Goal: Obtain resource: Obtain resource

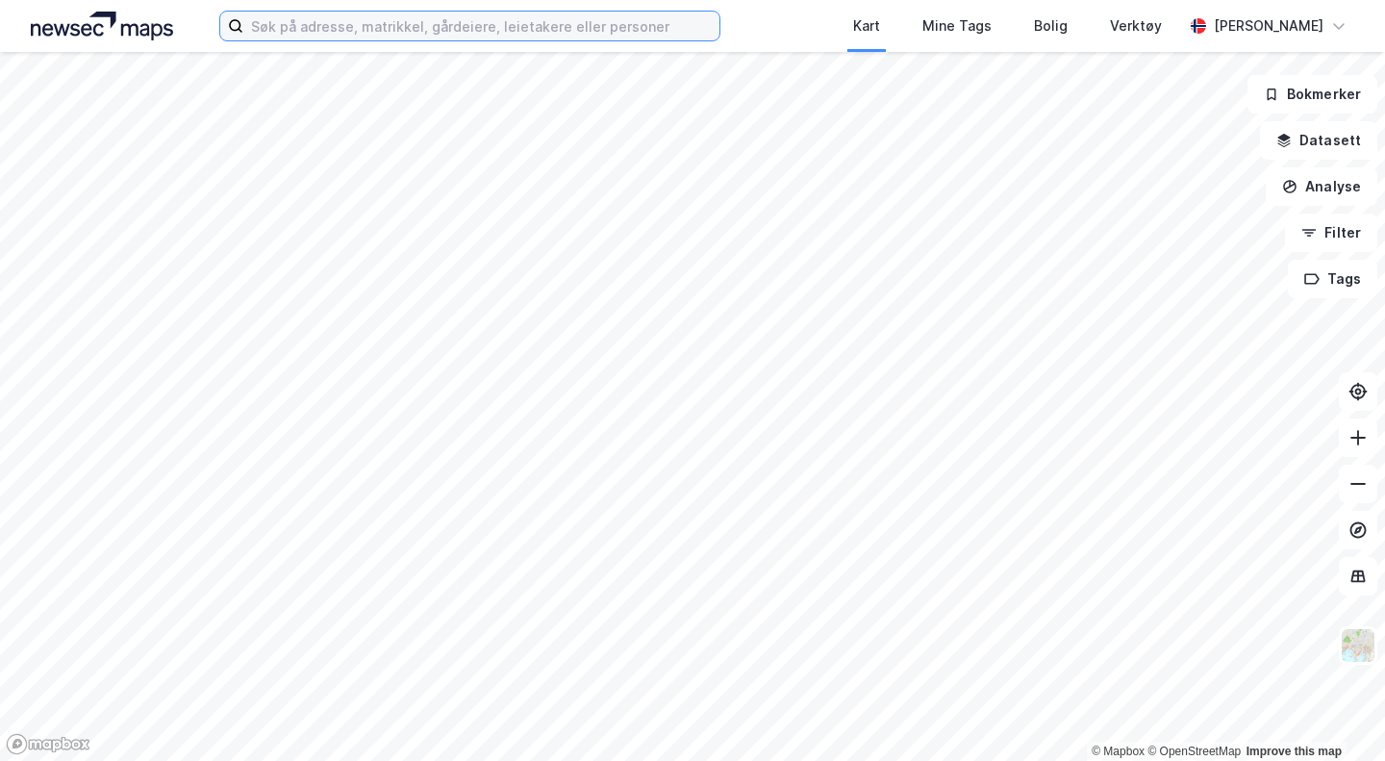
click at [578, 20] on input at bounding box center [481, 26] width 476 height 29
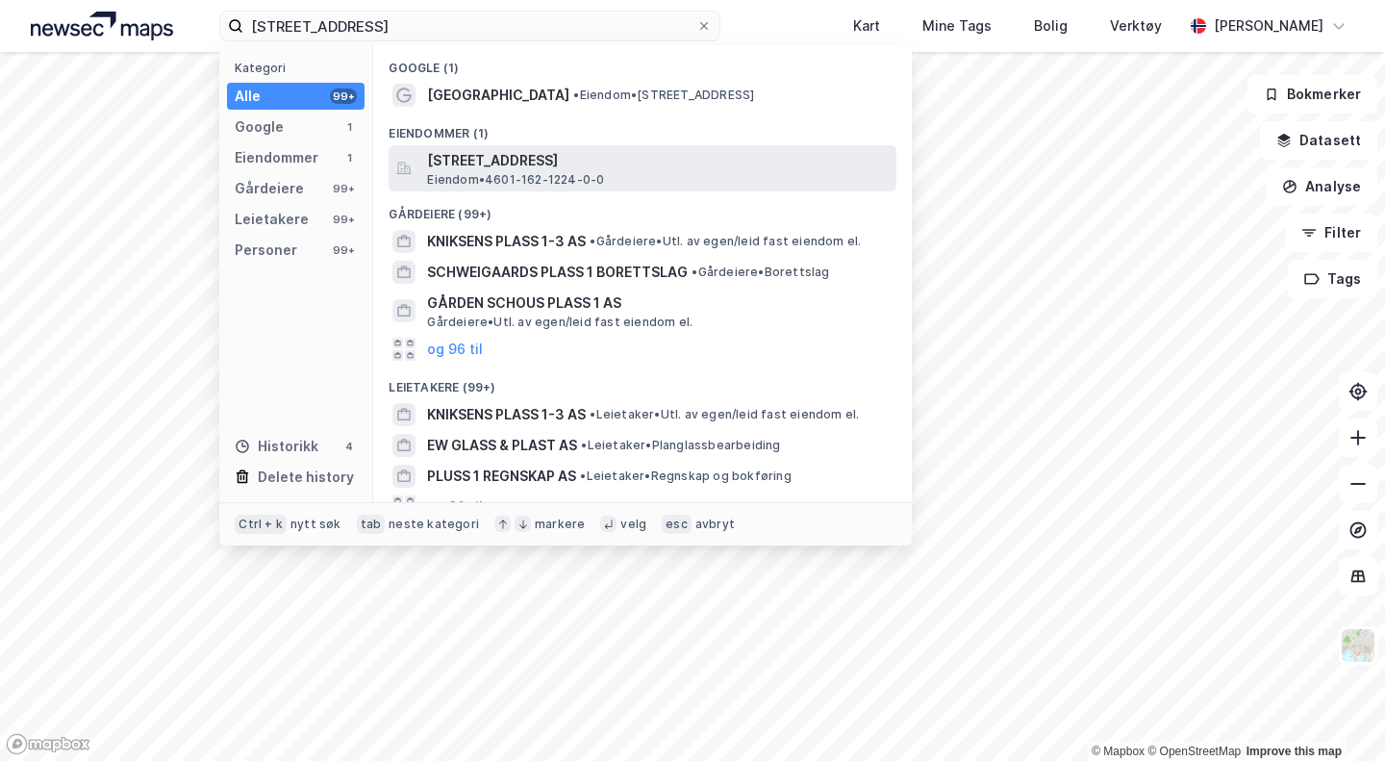
click at [461, 157] on span "[STREET_ADDRESS]" at bounding box center [658, 160] width 462 height 23
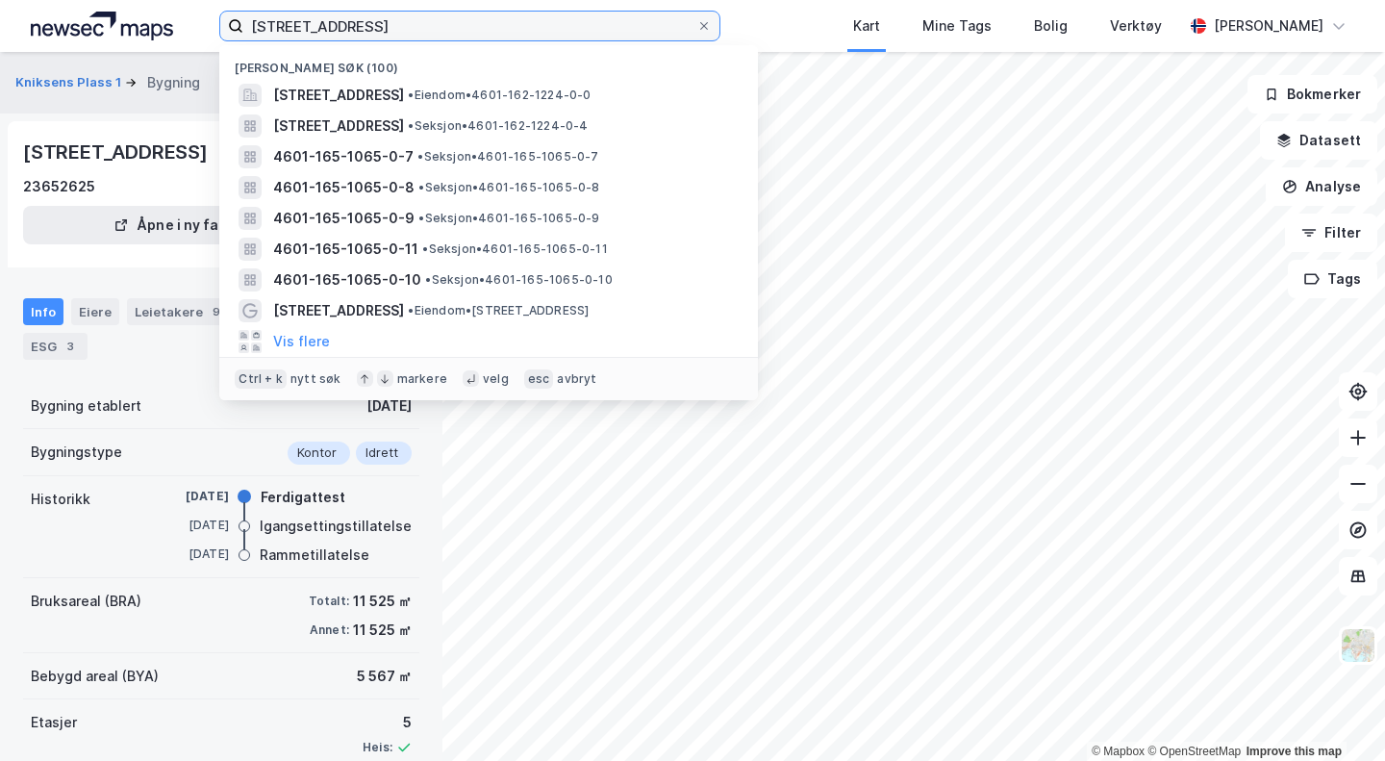
click at [382, 25] on input "[STREET_ADDRESS]" at bounding box center [469, 26] width 453 height 29
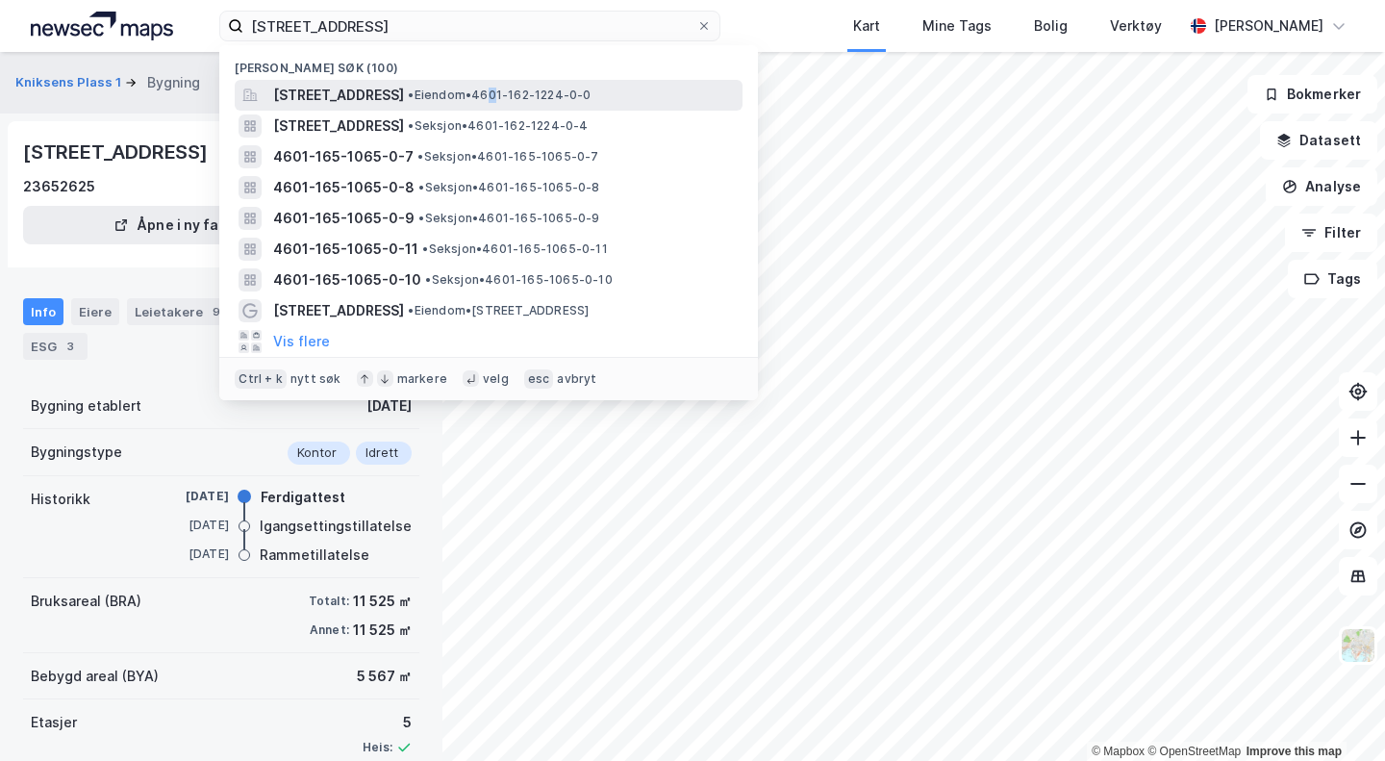
click at [591, 97] on span "• Eiendom • 4601-162-1224-0-0" at bounding box center [499, 95] width 183 height 15
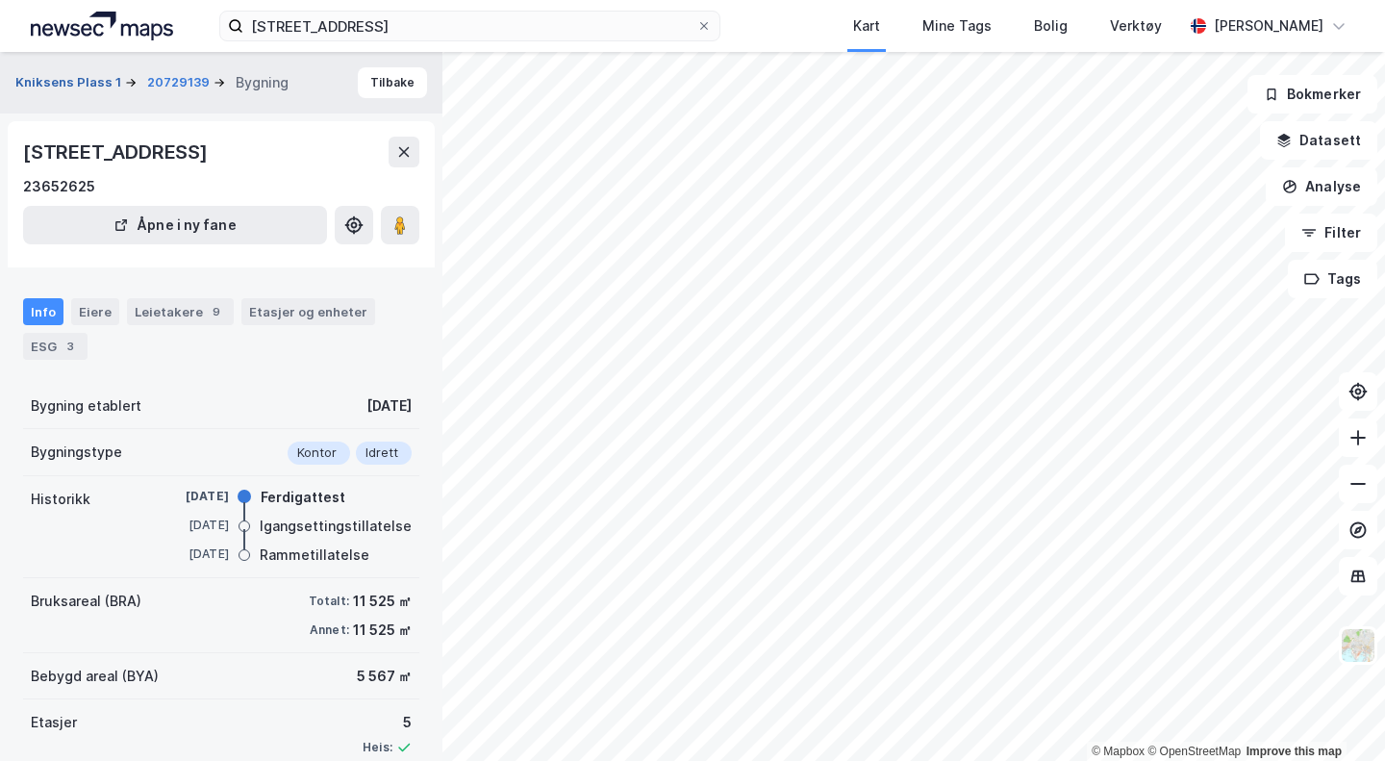
click at [85, 84] on button "Kniksens Plass 1" at bounding box center [70, 82] width 110 height 19
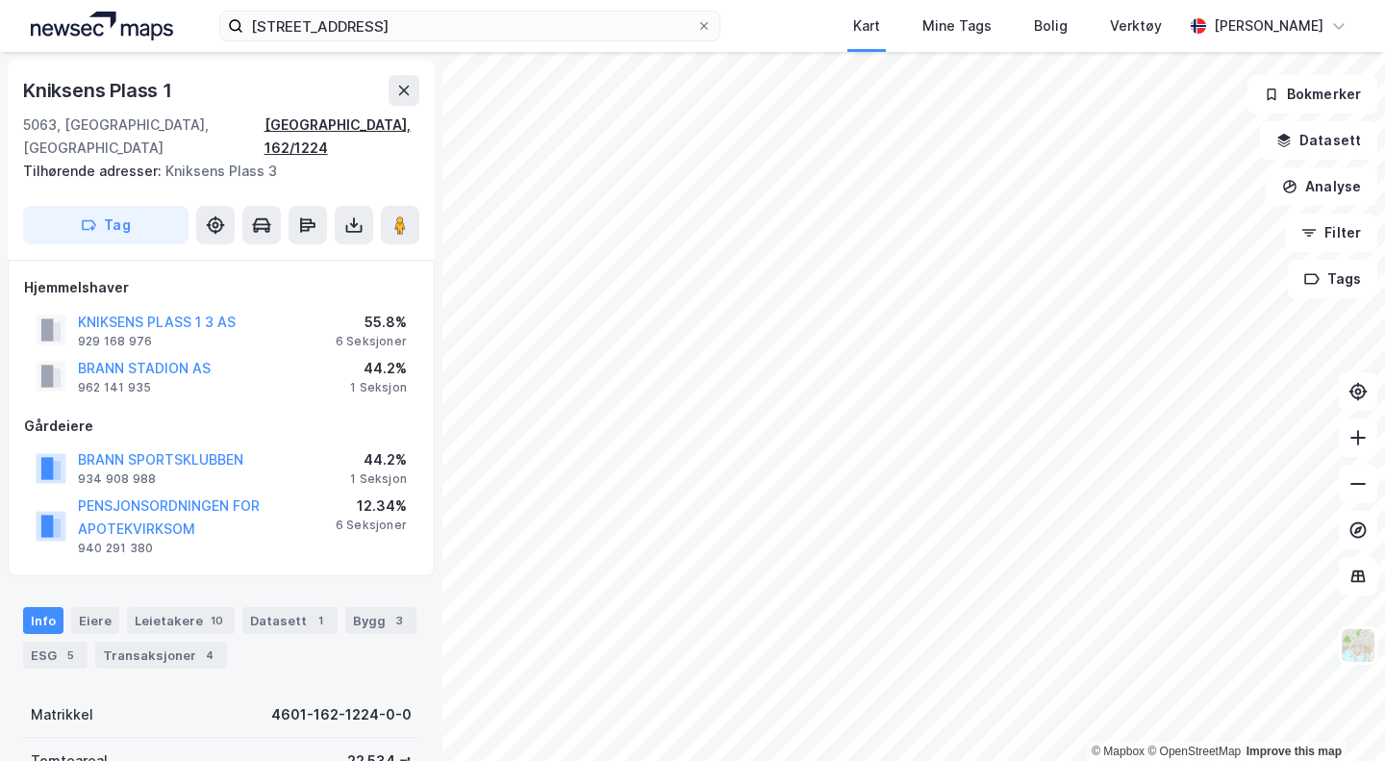
click at [372, 118] on div "[GEOGRAPHIC_DATA], 162/1224" at bounding box center [341, 136] width 155 height 46
click at [356, 125] on div "[GEOGRAPHIC_DATA], 162/1224" at bounding box center [341, 136] width 155 height 46
click at [347, 225] on icon at bounding box center [354, 229] width 16 height 8
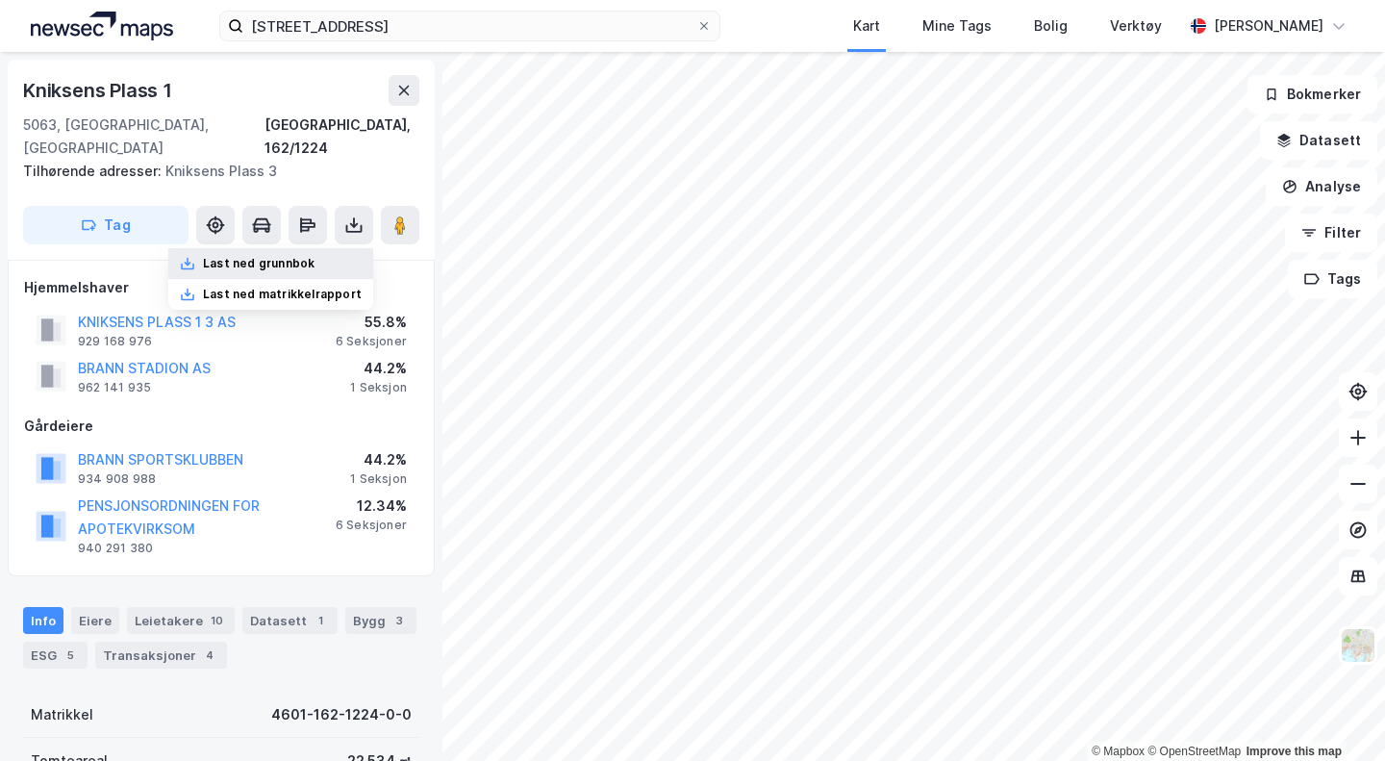
click at [265, 256] on div "Last ned grunnbok" at bounding box center [259, 263] width 112 height 15
click at [190, 607] on div "Leietakere 10" at bounding box center [181, 620] width 108 height 27
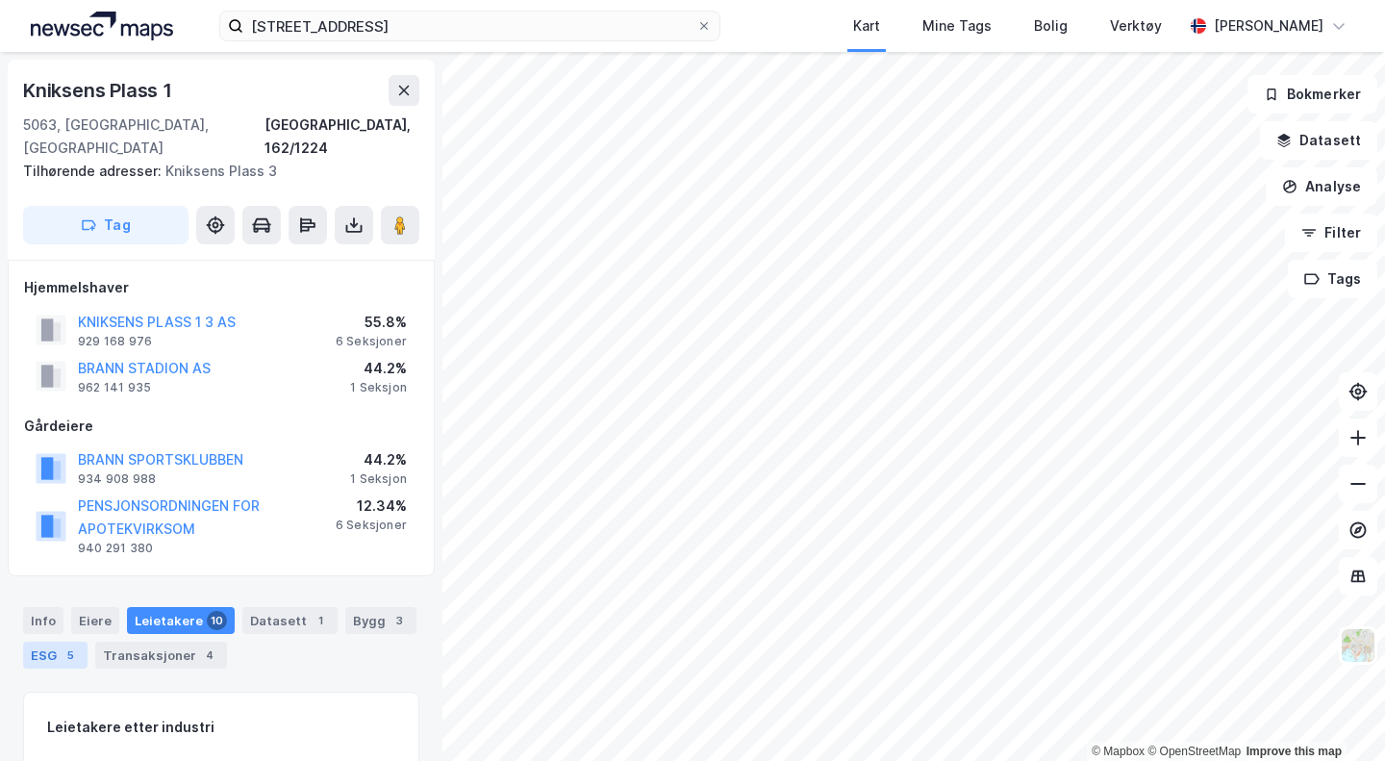
click at [53, 641] on div "ESG 5" at bounding box center [55, 654] width 64 height 27
click at [358, 119] on div "[GEOGRAPHIC_DATA], 162/1224" at bounding box center [341, 136] width 155 height 46
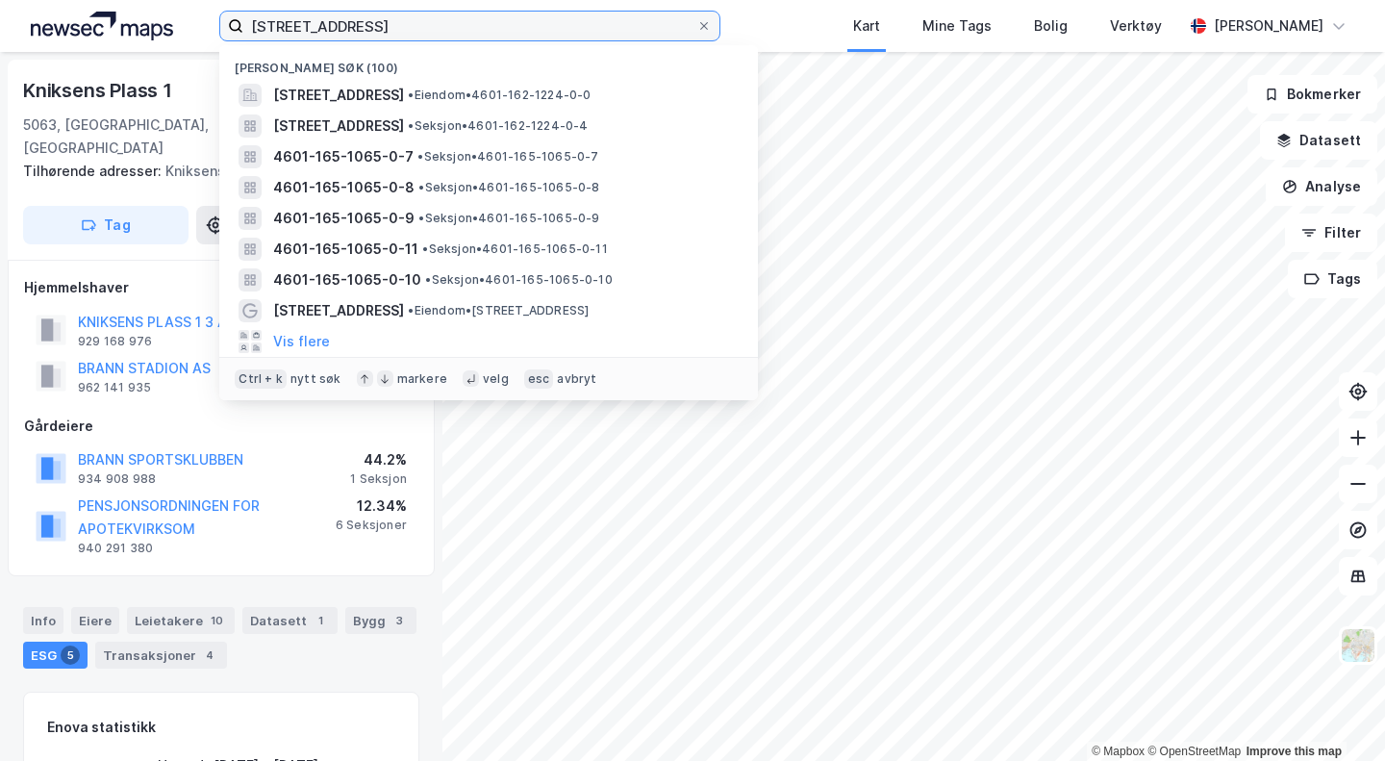
drag, startPoint x: 366, startPoint y: 21, endPoint x: 224, endPoint y: 13, distance: 142.5
click at [222, 6] on div "kniksens plass 1 Nylige søk (100) [STREET_ADDRESS] • Eiendom • 4601-162-1224-0-…" at bounding box center [692, 26] width 1385 height 52
paste input "4601-162-1224-0-0"
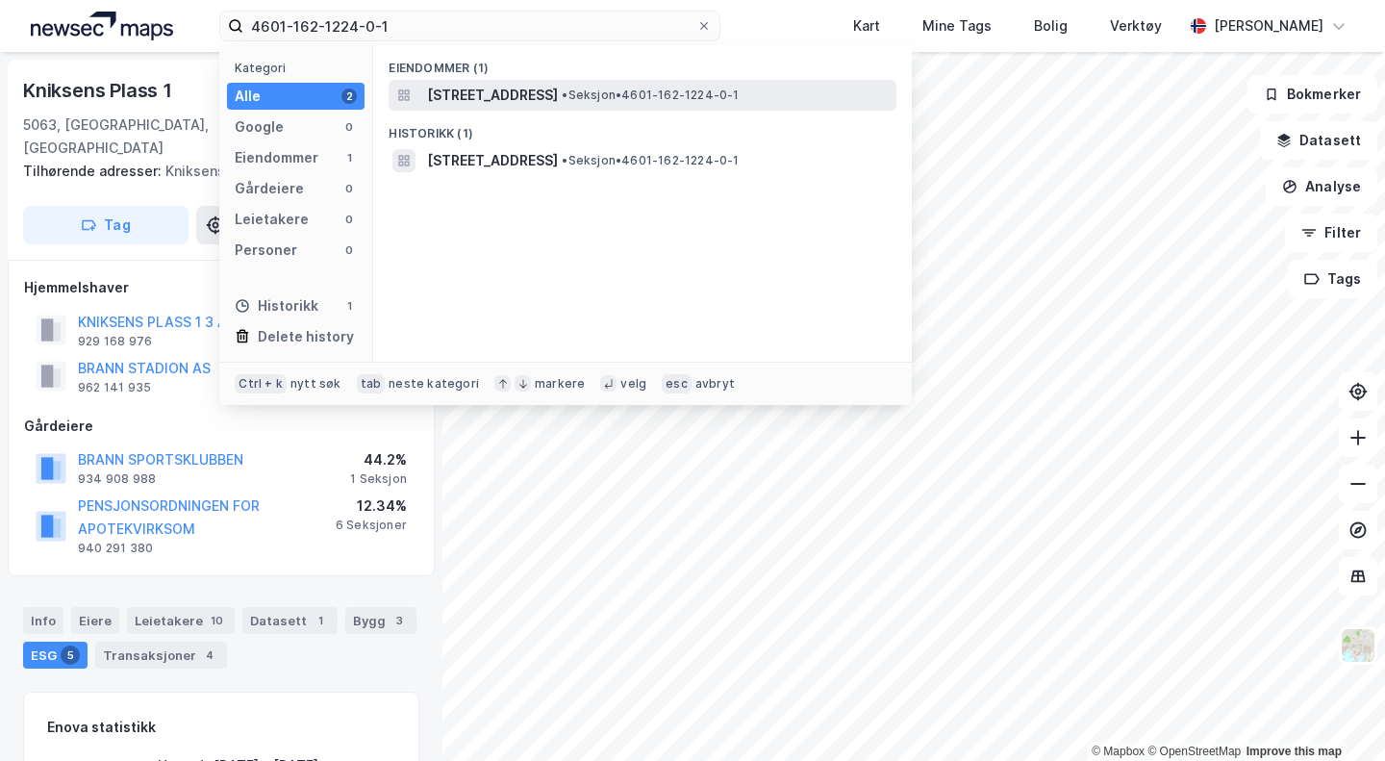
click at [524, 99] on span "[STREET_ADDRESS]" at bounding box center [492, 95] width 131 height 23
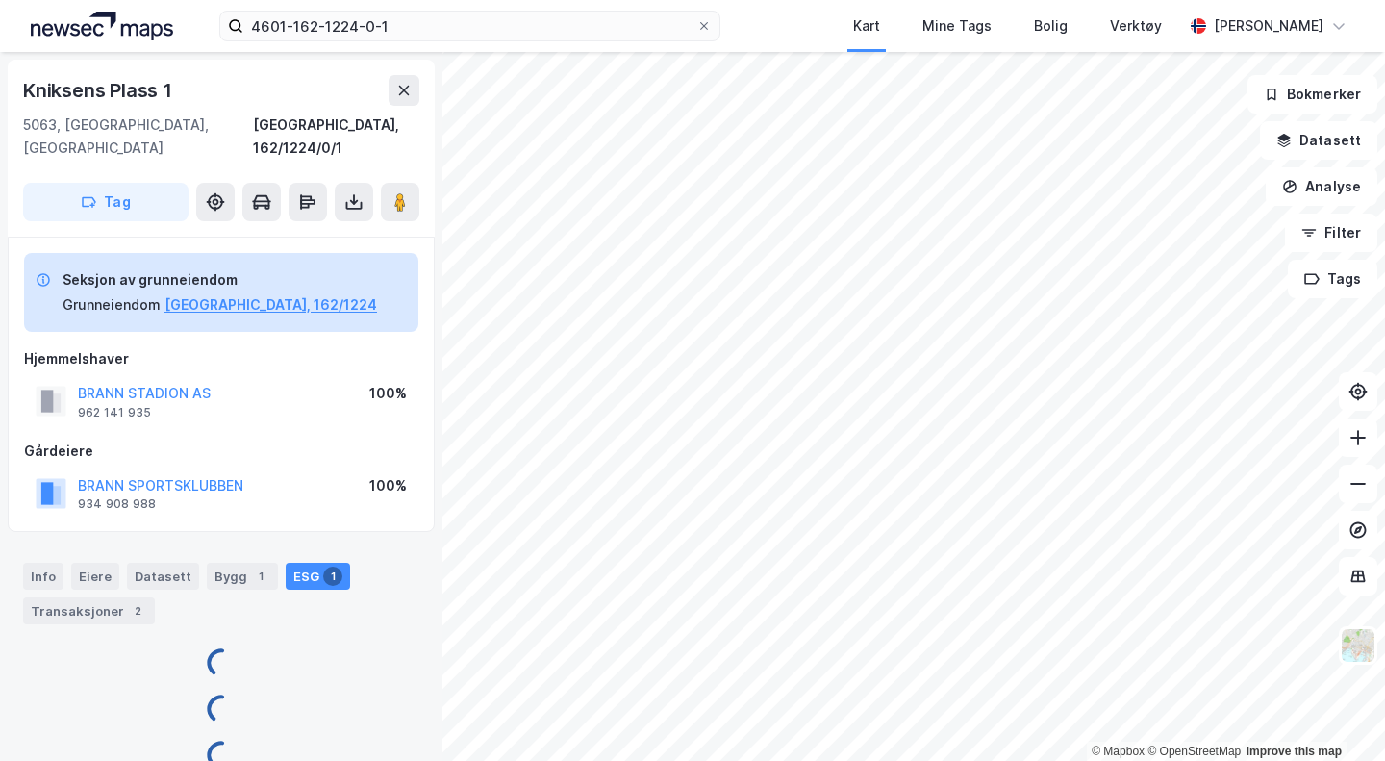
scroll to position [1, 0]
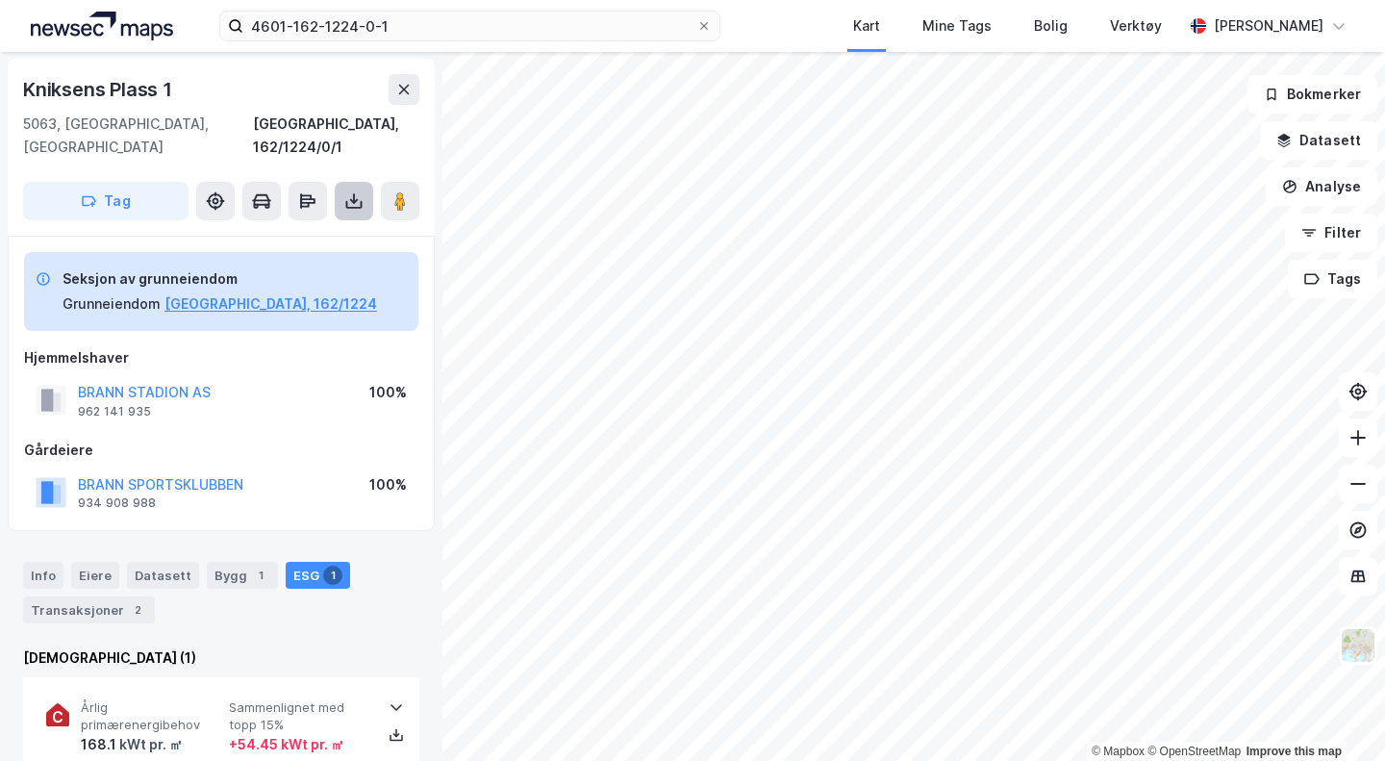
click at [357, 191] on icon at bounding box center [353, 200] width 19 height 19
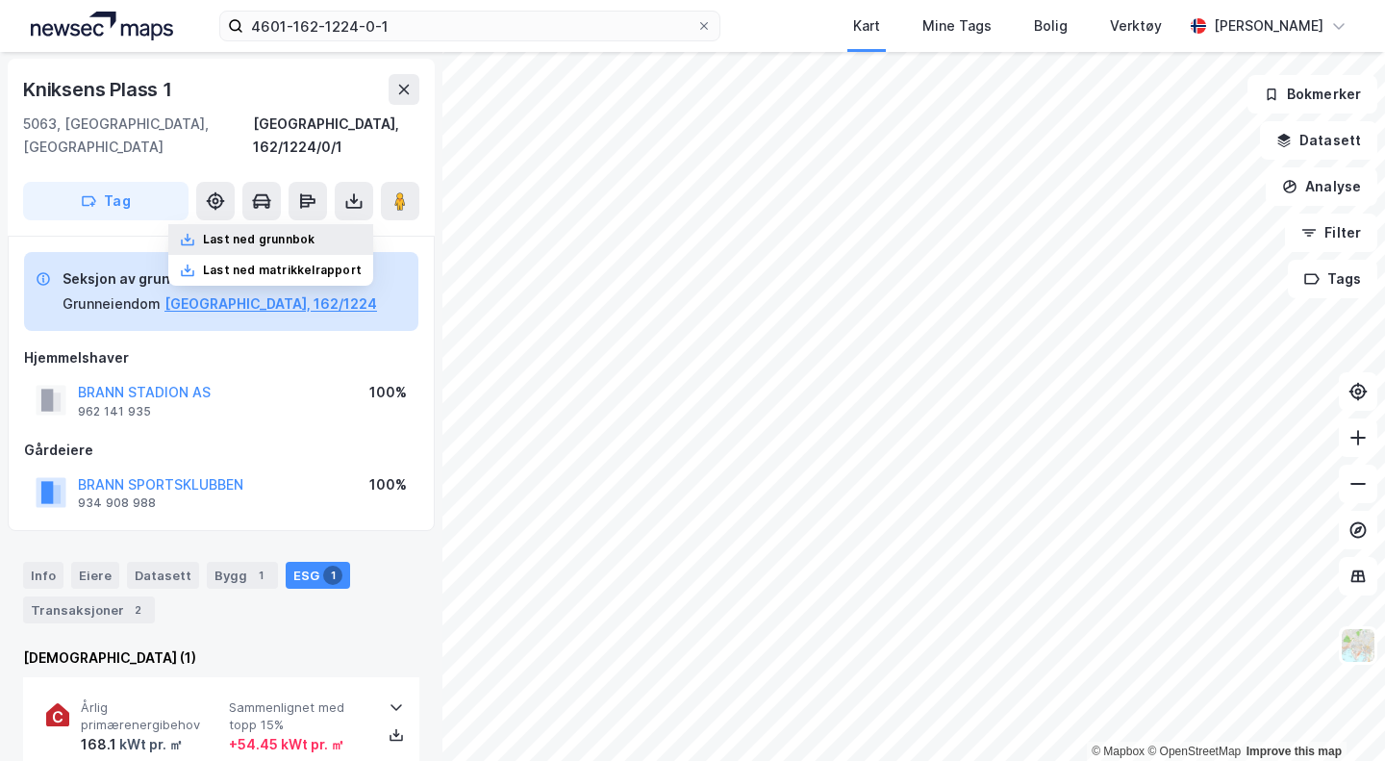
click at [304, 232] on div "Last ned grunnbok" at bounding box center [259, 239] width 112 height 15
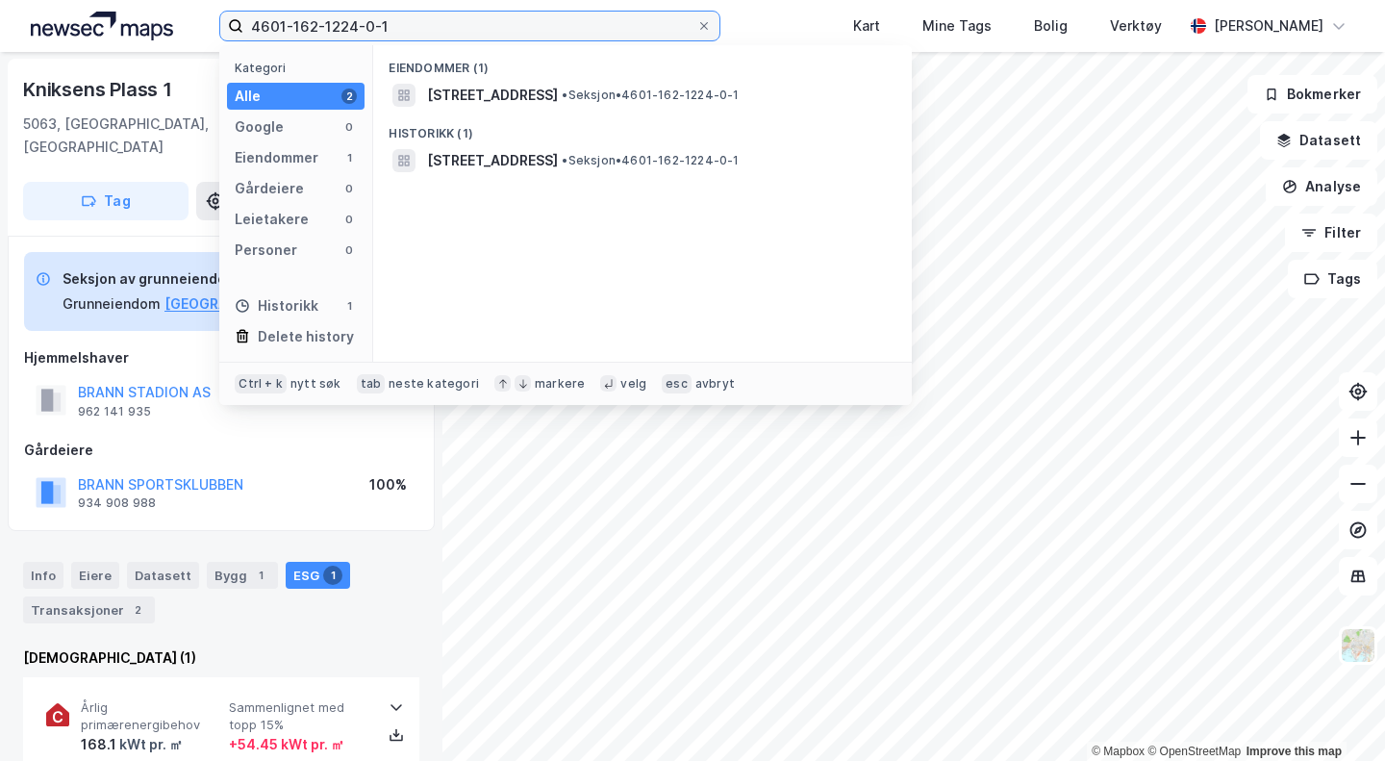
click at [405, 30] on input "4601-162-1224-0-1" at bounding box center [469, 26] width 453 height 29
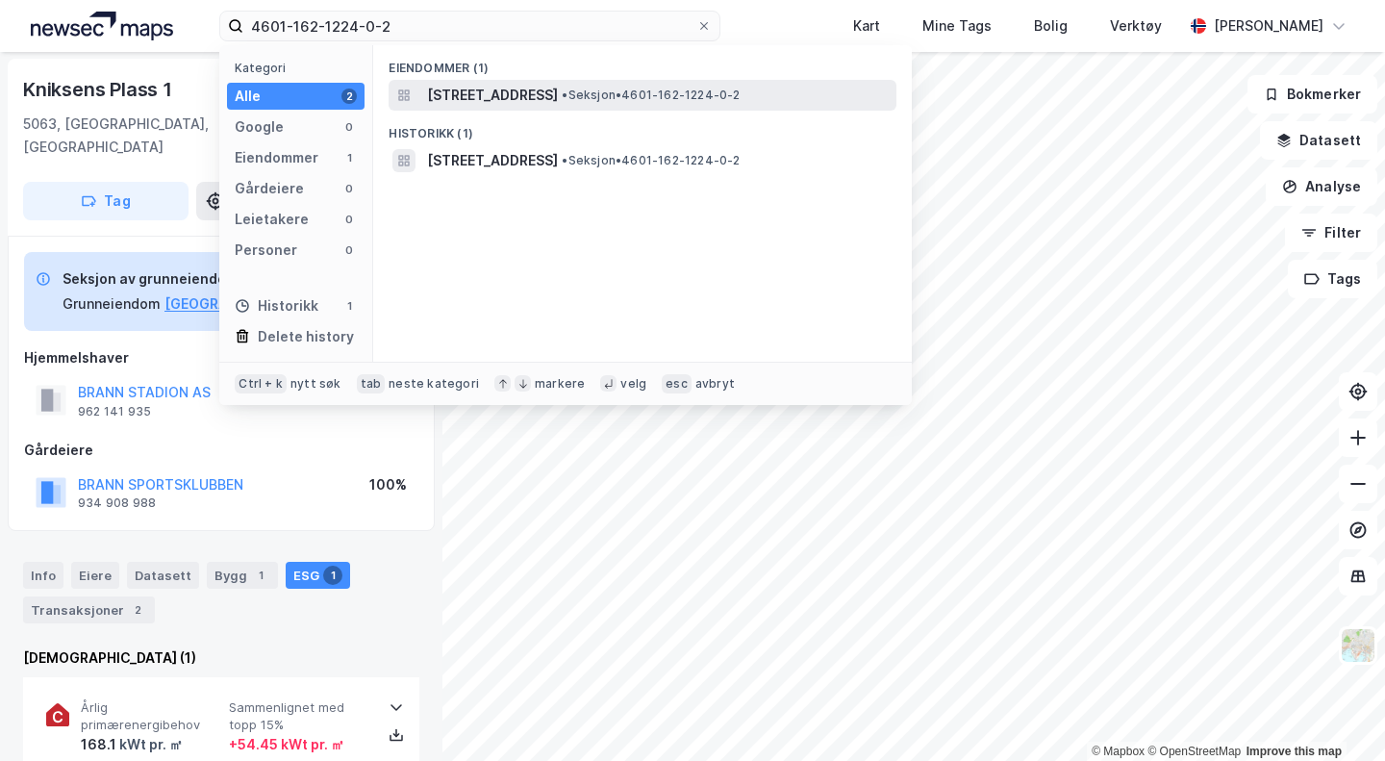
click at [538, 95] on span "[STREET_ADDRESS]" at bounding box center [492, 95] width 131 height 23
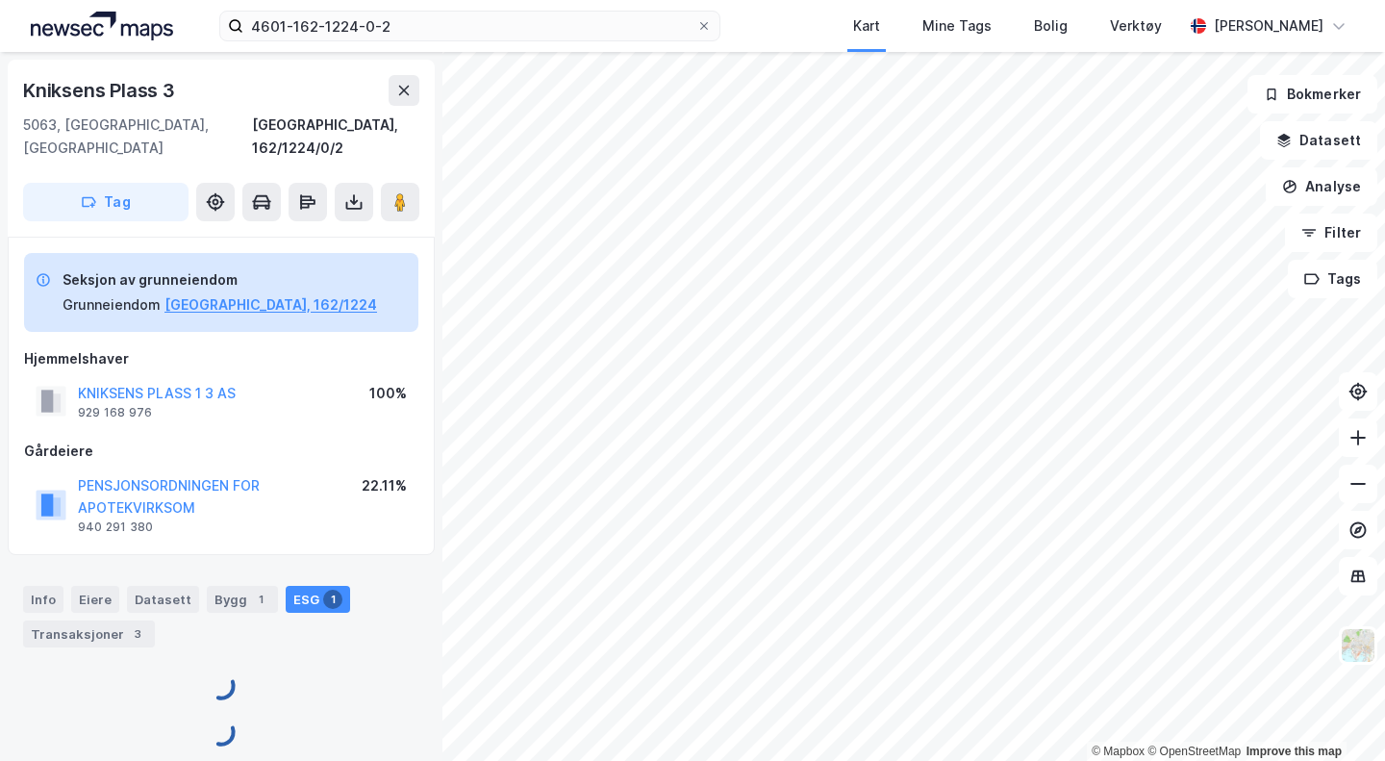
scroll to position [1, 0]
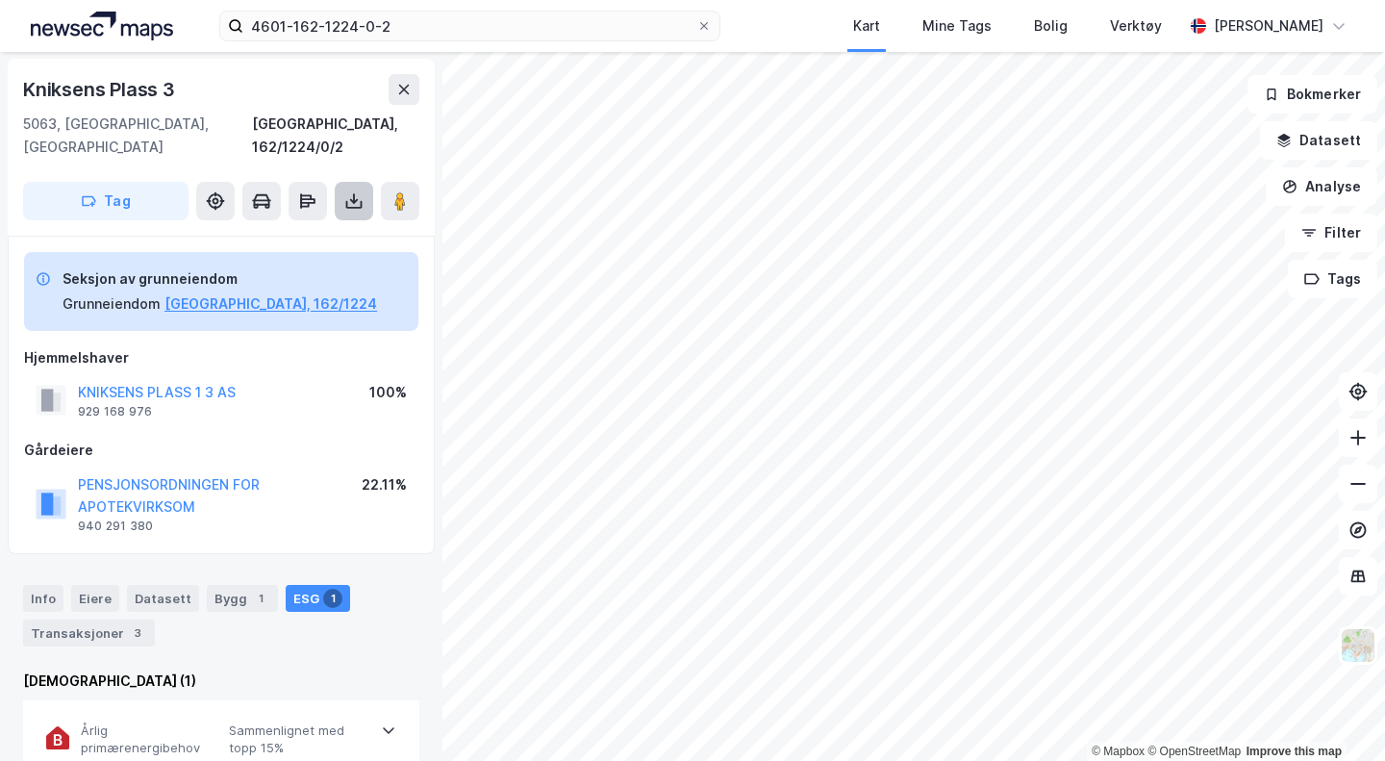
click at [347, 201] on icon at bounding box center [354, 205] width 16 height 8
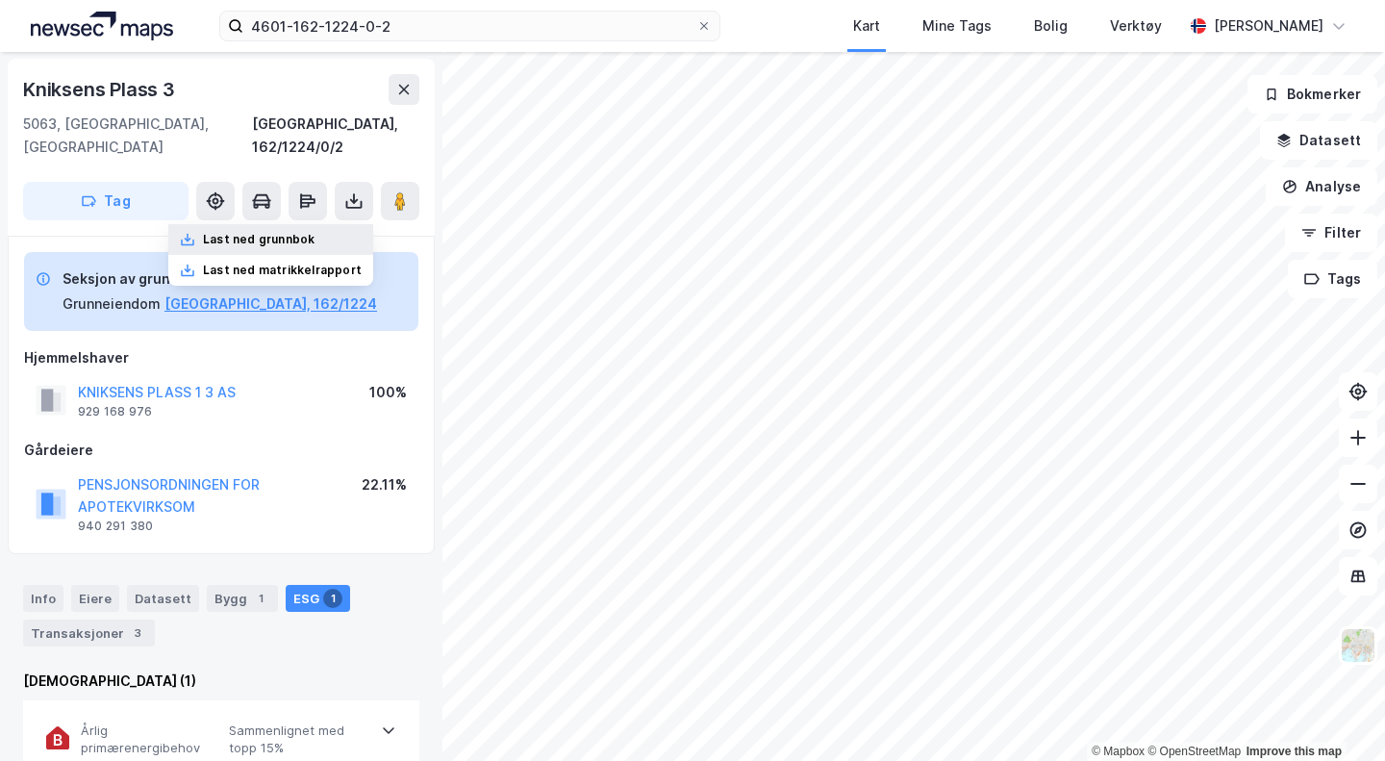
click at [273, 232] on div "Last ned grunnbok" at bounding box center [259, 239] width 112 height 15
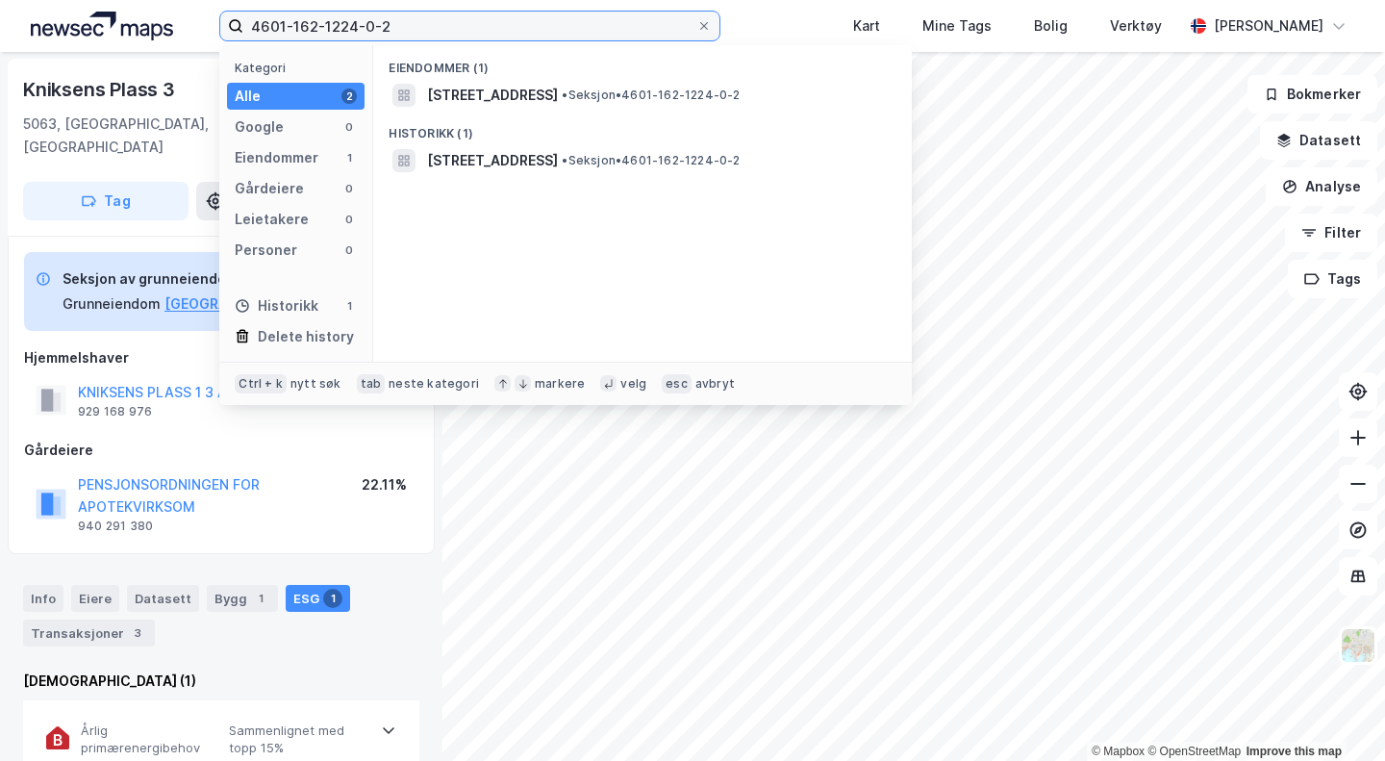
click at [398, 17] on input "4601-162-1224-0-2" at bounding box center [469, 26] width 453 height 29
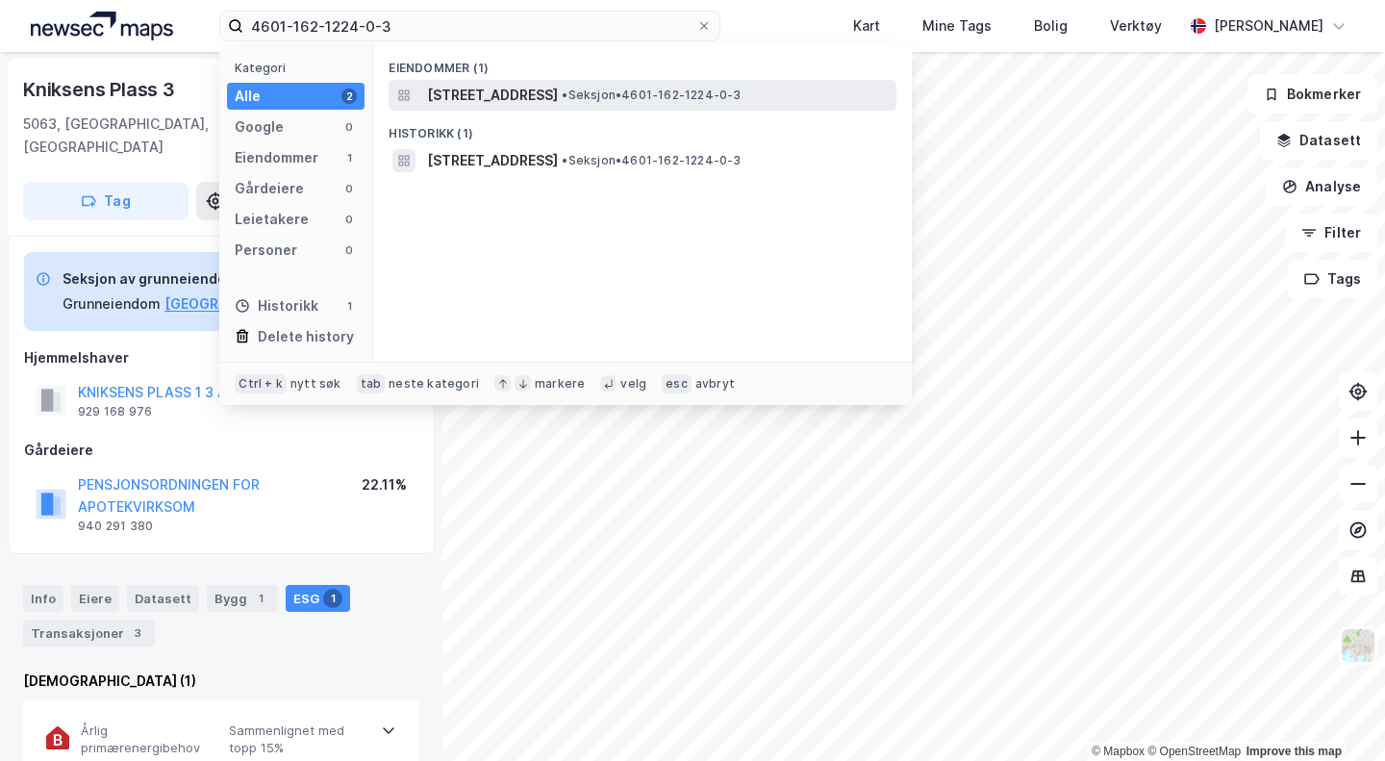
click at [457, 93] on span "[STREET_ADDRESS]" at bounding box center [492, 95] width 131 height 23
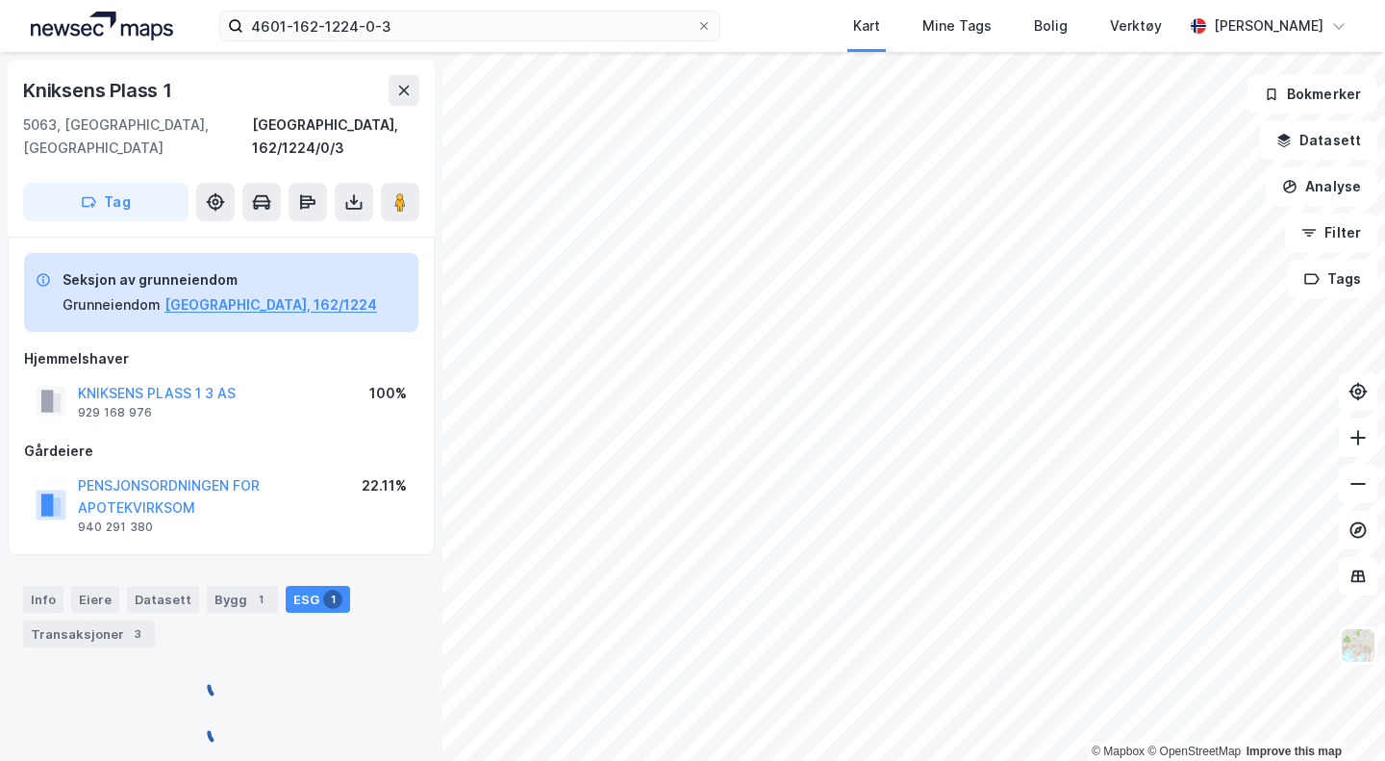
scroll to position [1, 0]
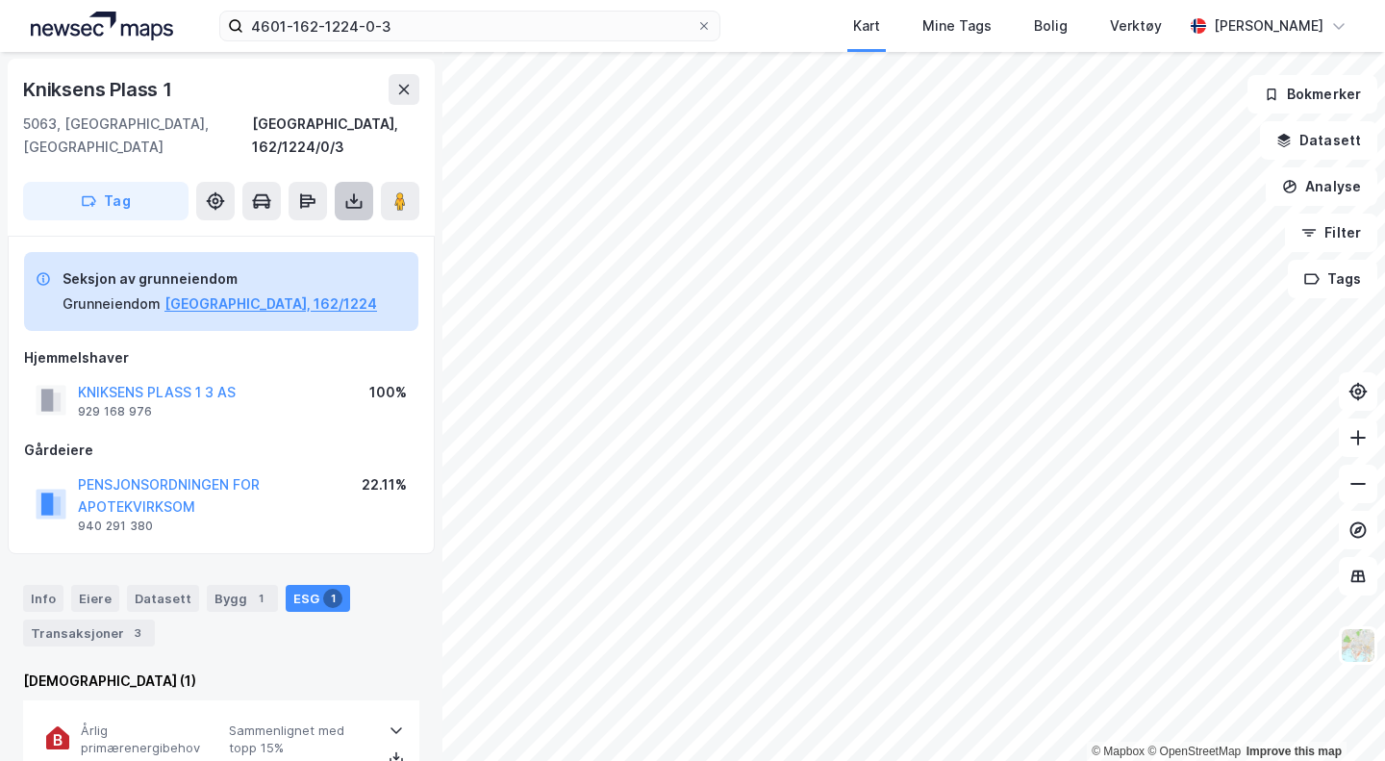
click at [351, 191] on icon at bounding box center [353, 200] width 19 height 19
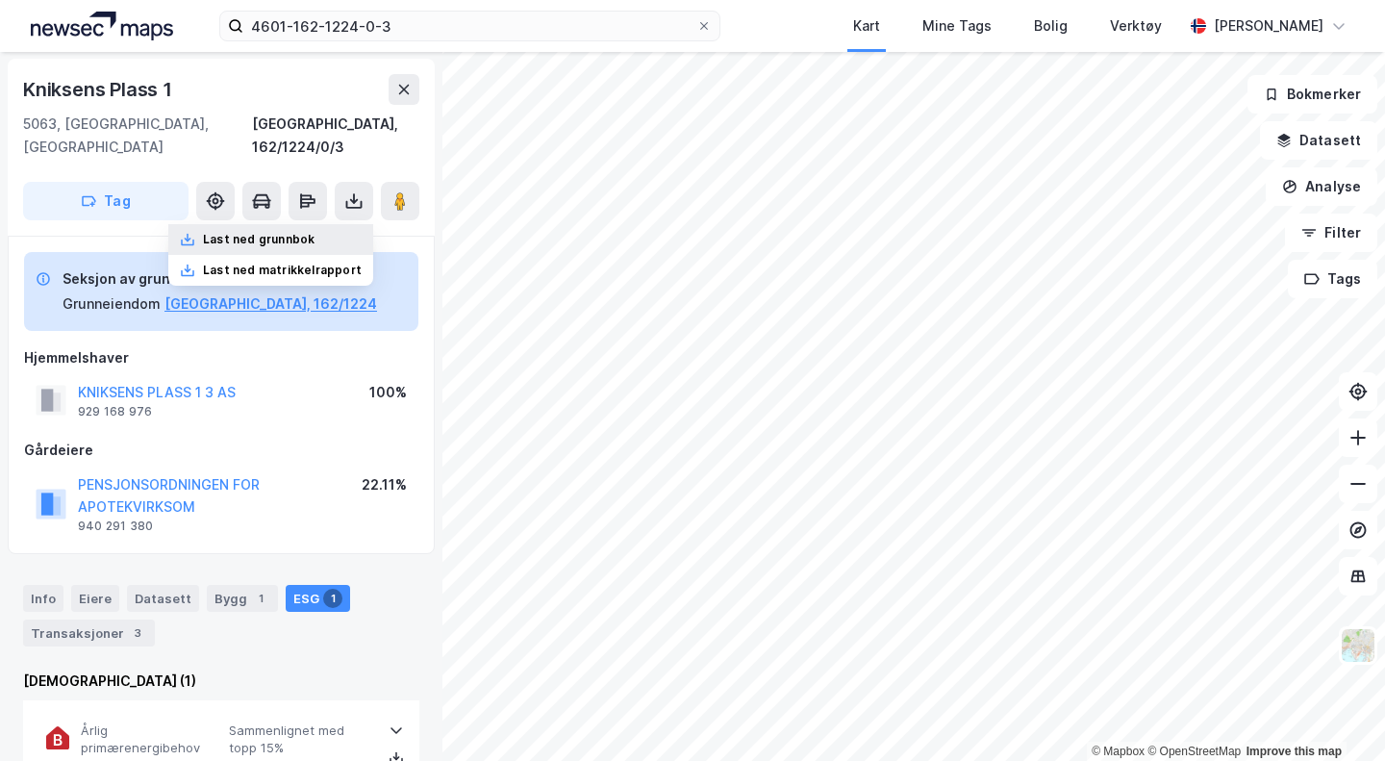
click at [266, 232] on div "Last ned grunnbok" at bounding box center [259, 239] width 112 height 15
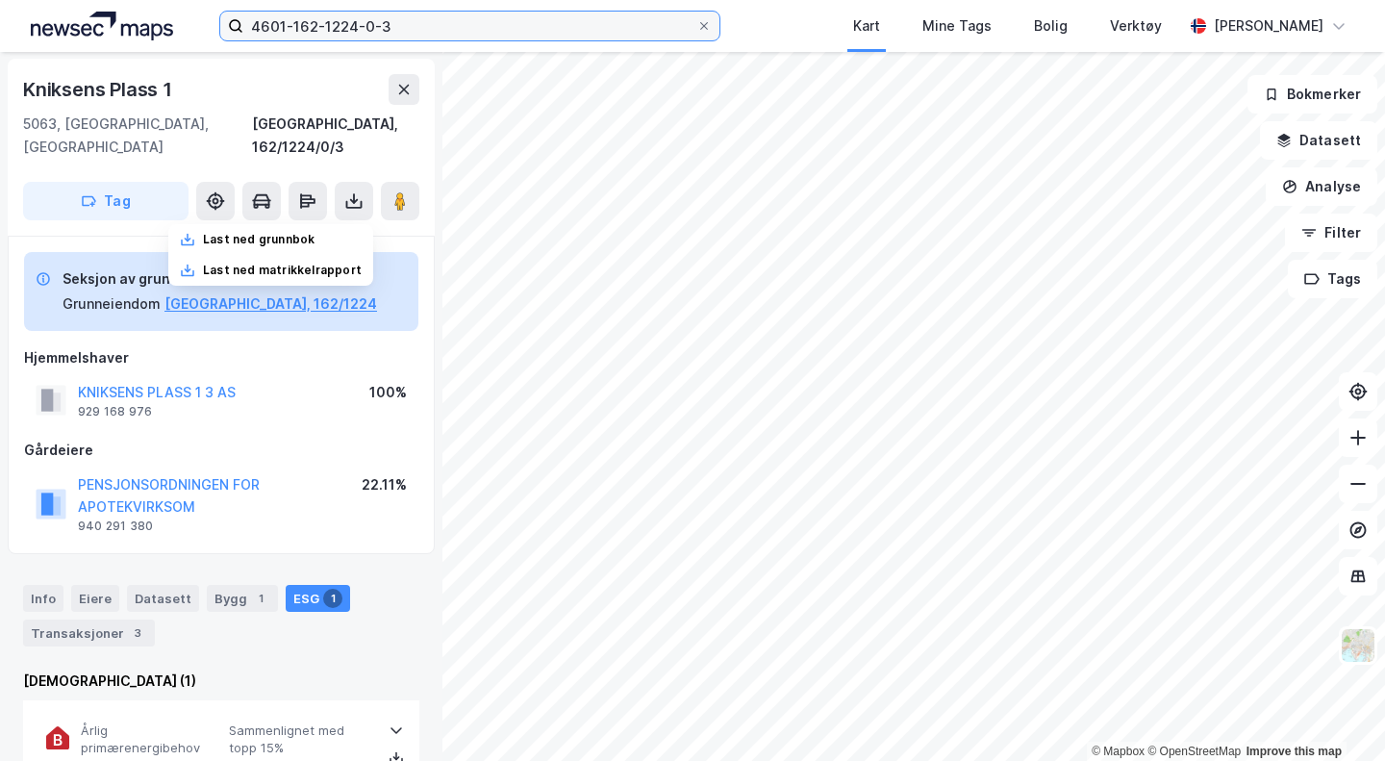
click at [435, 24] on input "4601-162-1224-0-3" at bounding box center [469, 26] width 453 height 29
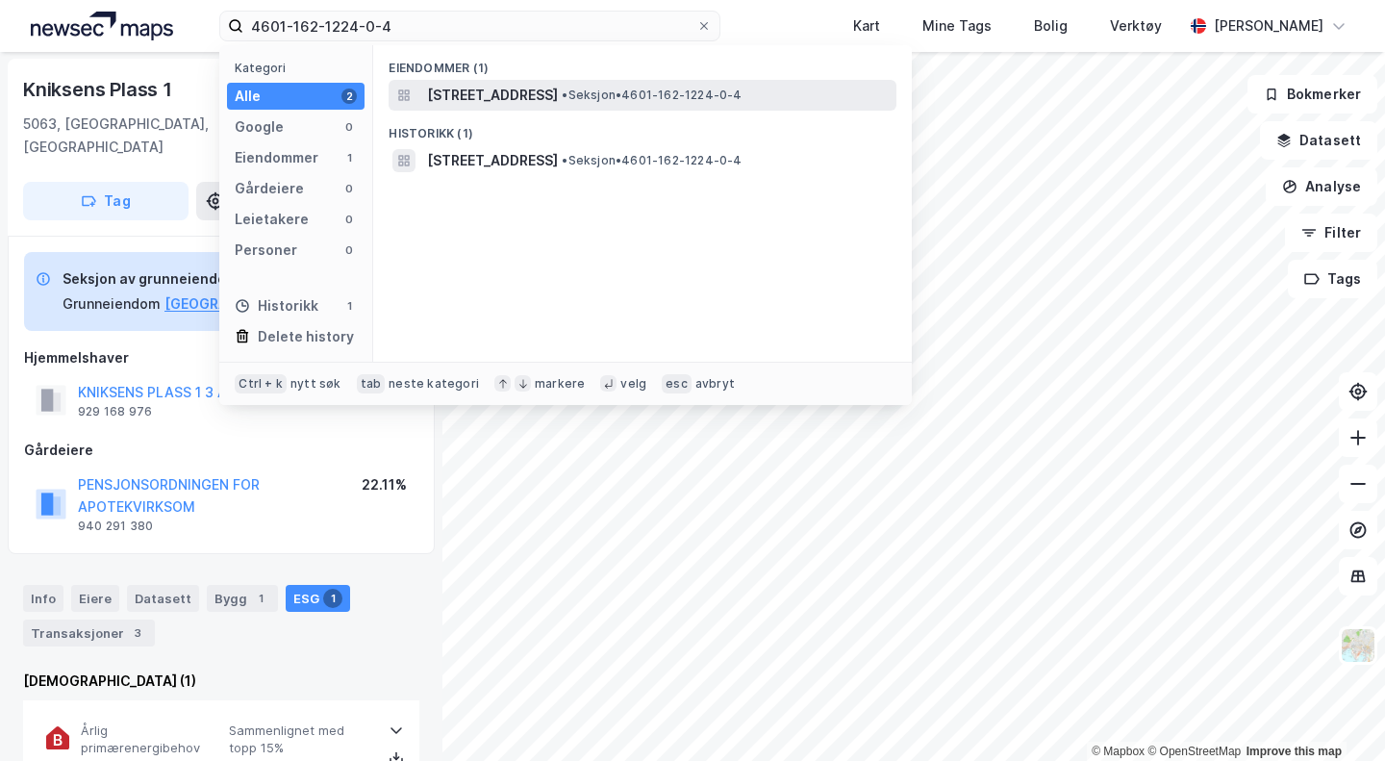
click at [455, 91] on span "[STREET_ADDRESS]" at bounding box center [492, 95] width 131 height 23
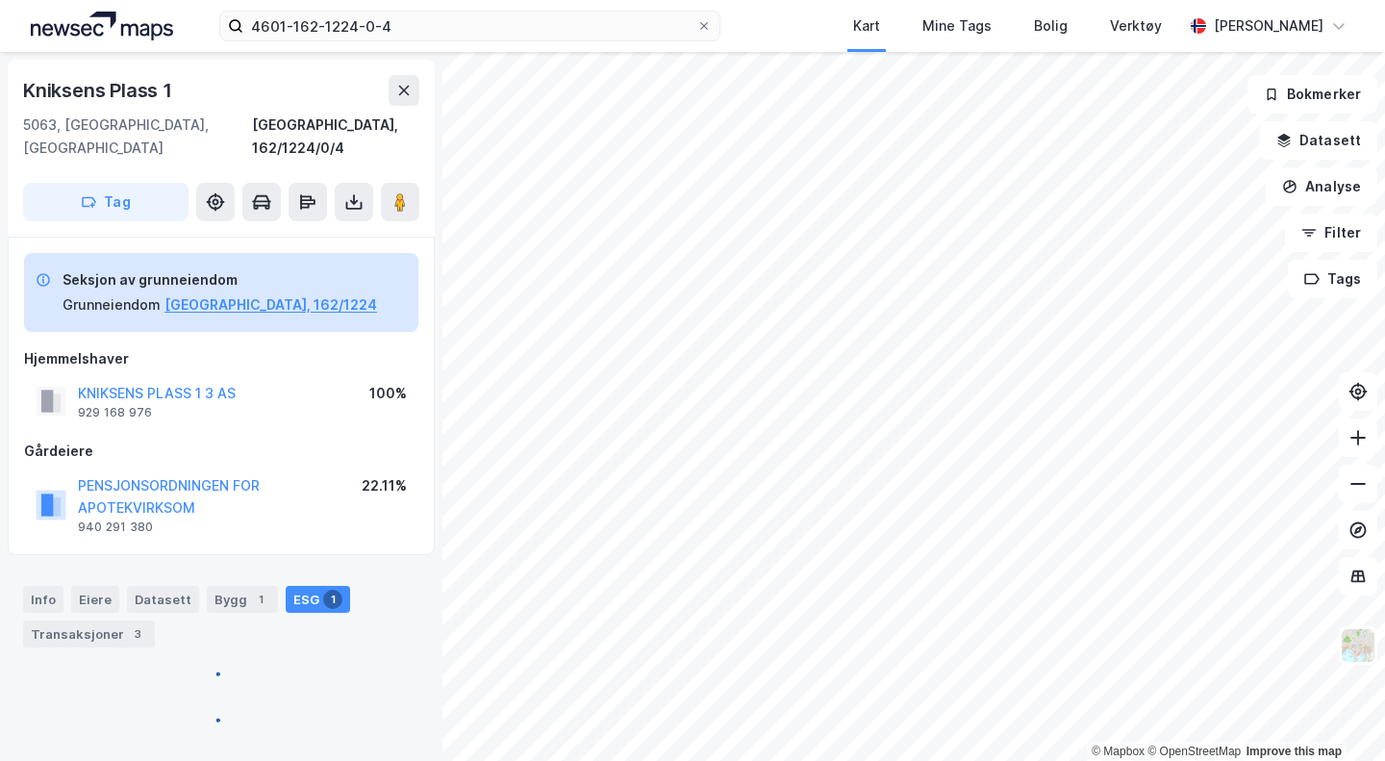
scroll to position [1, 0]
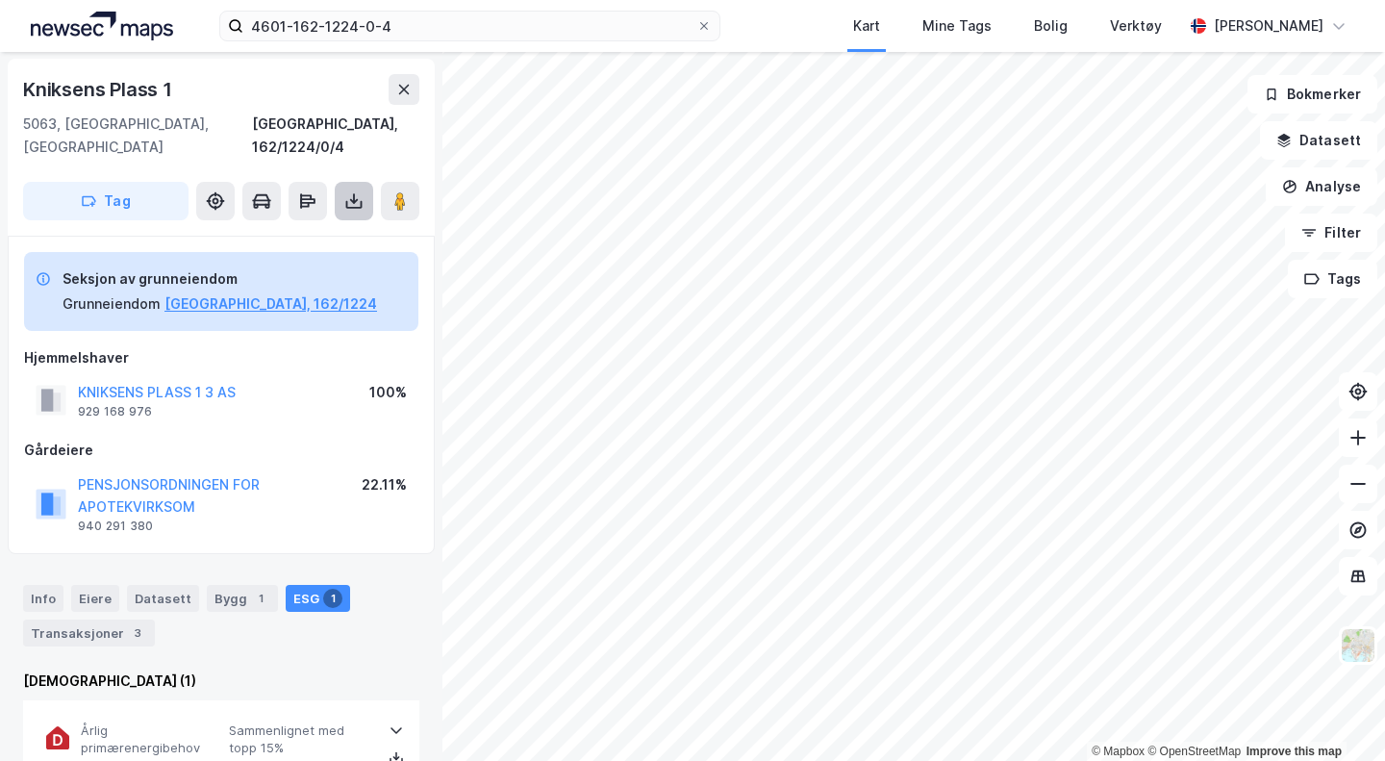
click at [357, 191] on icon at bounding box center [353, 200] width 19 height 19
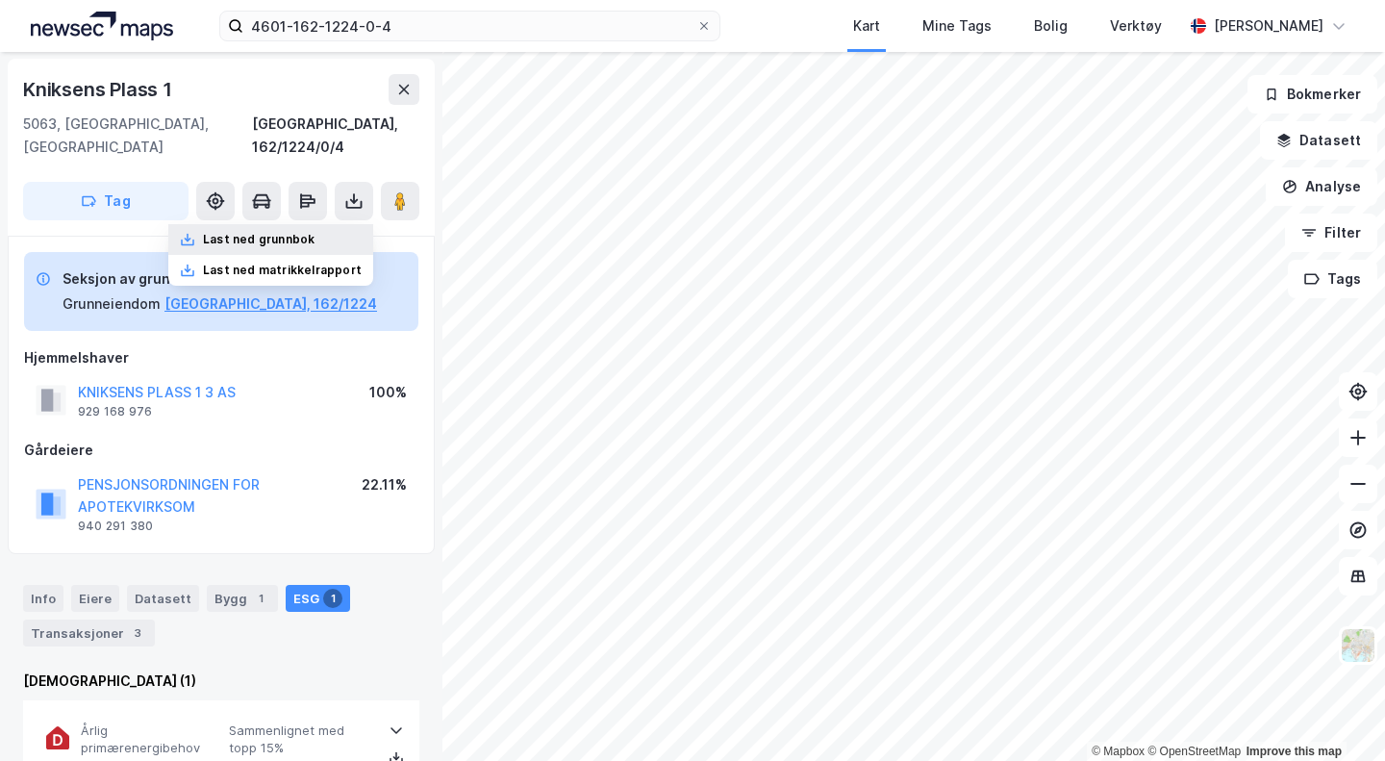
click at [300, 232] on div "Last ned grunnbok" at bounding box center [259, 239] width 112 height 15
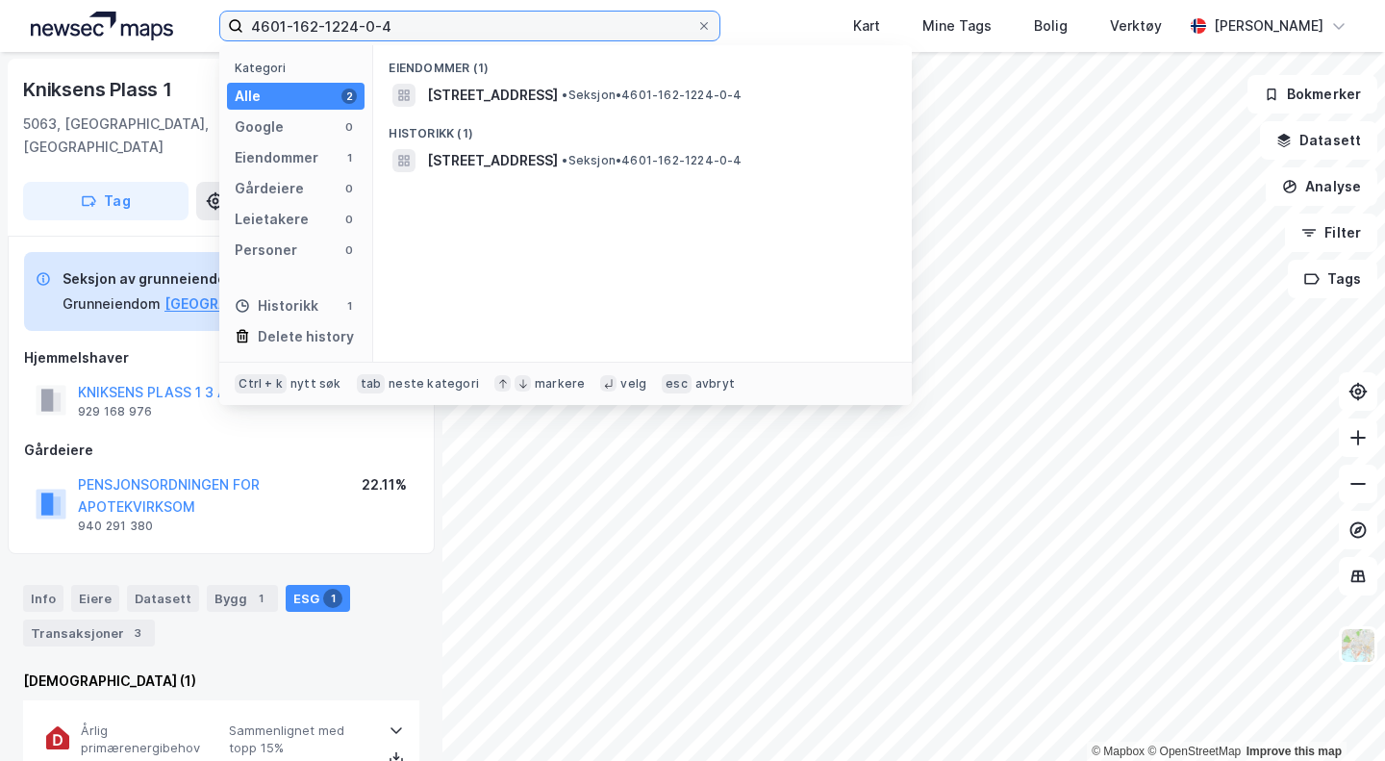
click at [449, 32] on input "4601-162-1224-0-4" at bounding box center [469, 26] width 453 height 29
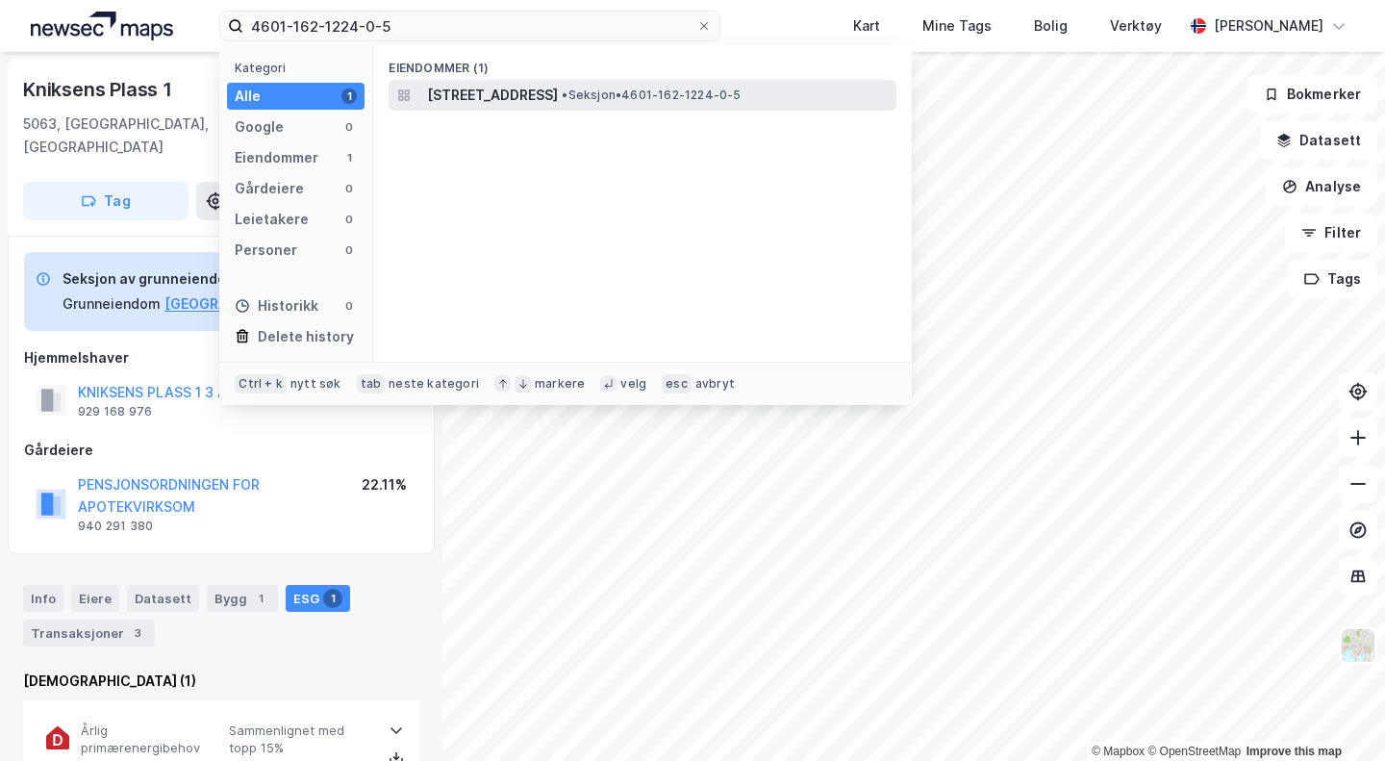
click at [453, 95] on span "[STREET_ADDRESS]" at bounding box center [492, 95] width 131 height 23
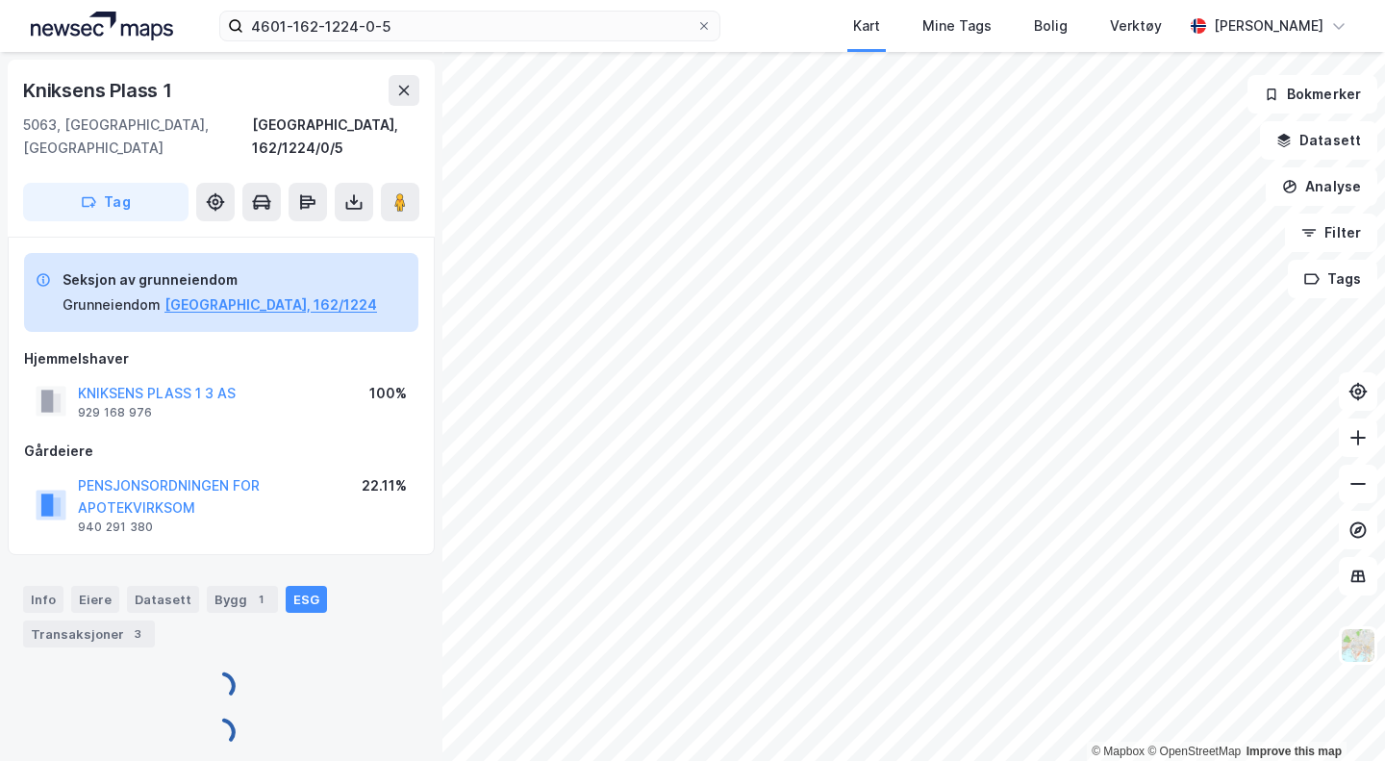
scroll to position [1, 0]
click at [346, 182] on button at bounding box center [354, 201] width 38 height 38
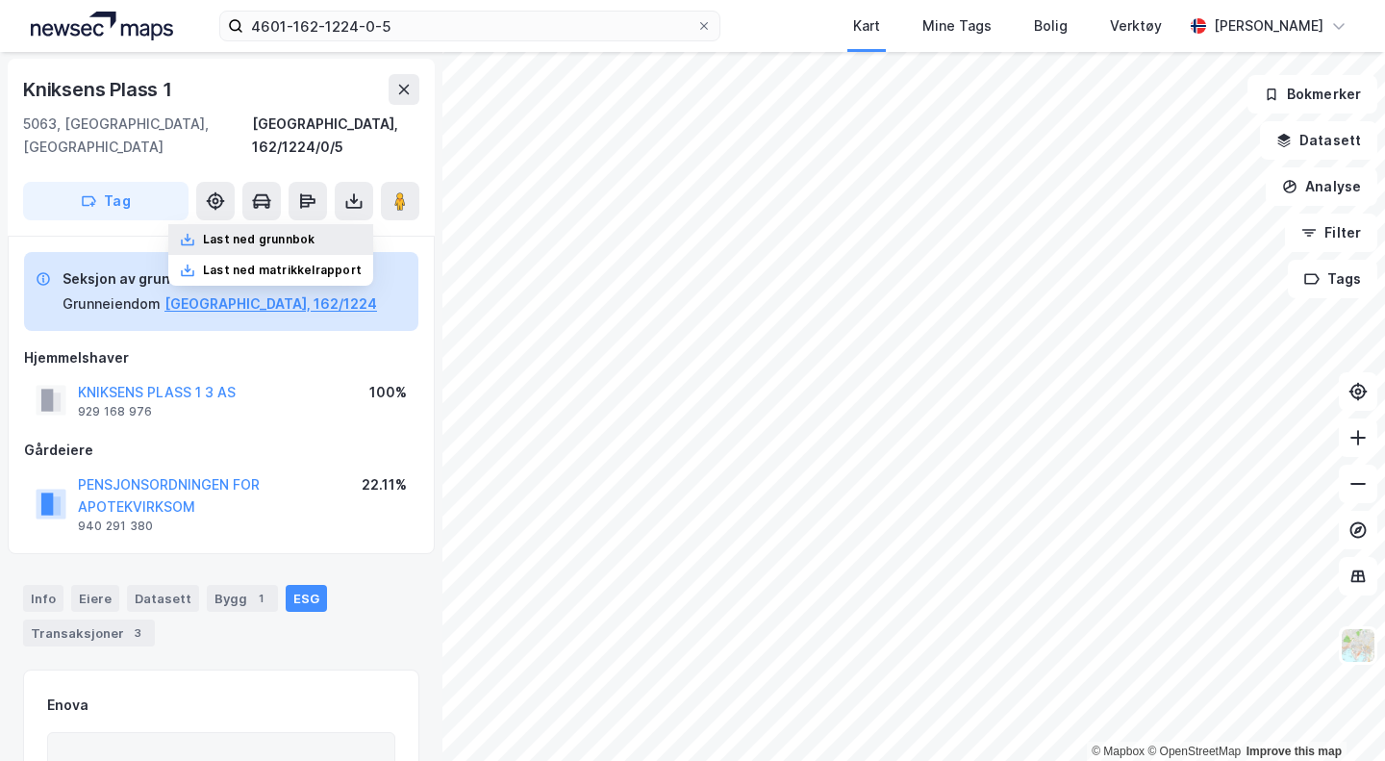
click at [301, 232] on div "Last ned grunnbok" at bounding box center [259, 239] width 112 height 15
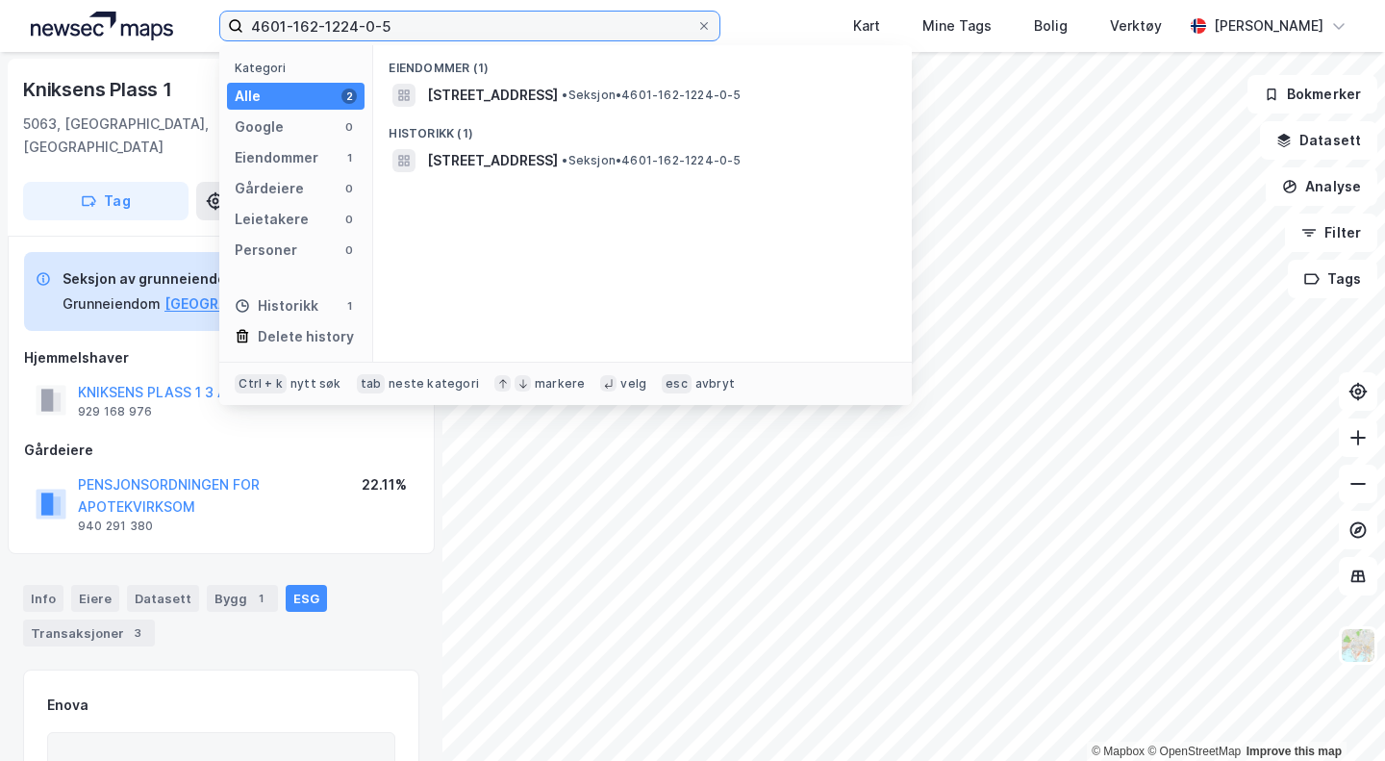
click at [437, 39] on label "4601-162-1224-0-5" at bounding box center [469, 26] width 501 height 31
click at [437, 39] on input "4601-162-1224-0-5" at bounding box center [469, 26] width 453 height 29
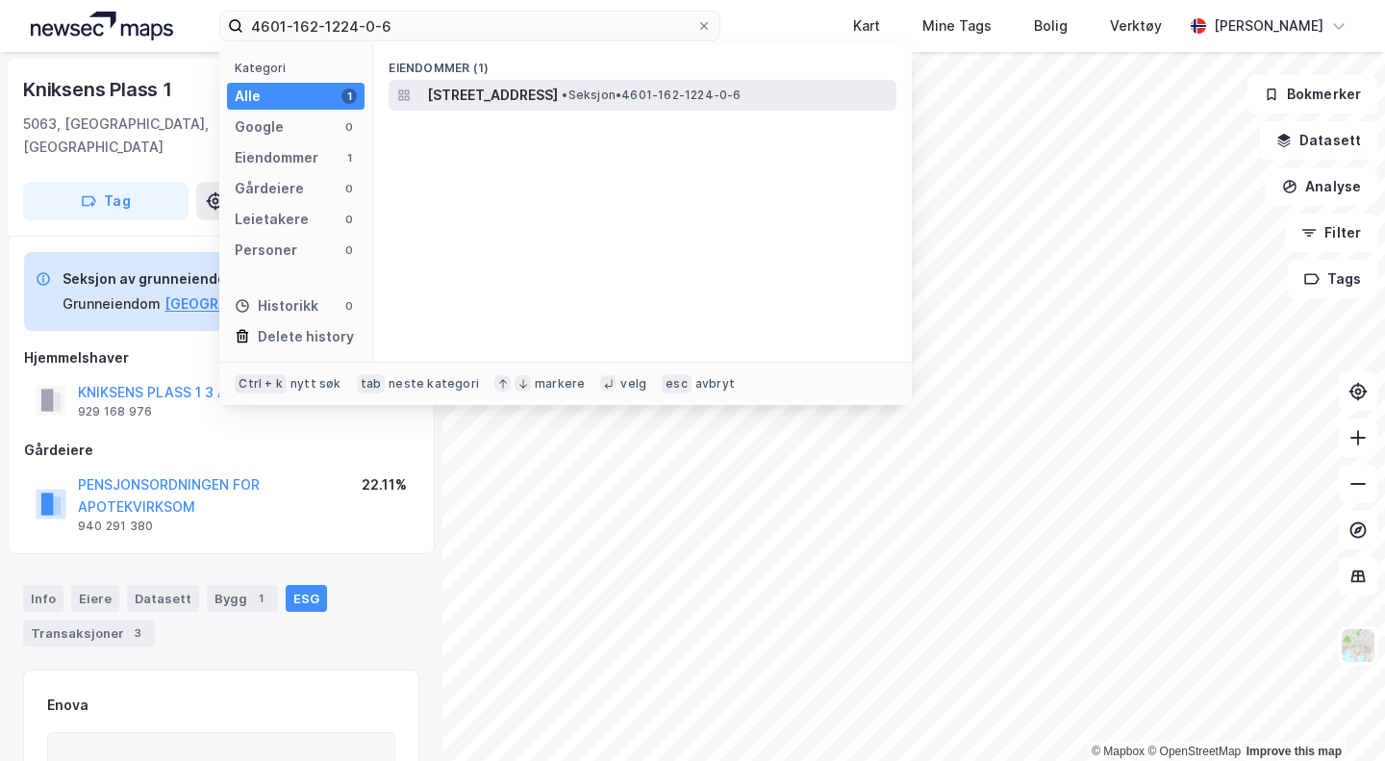
click at [478, 93] on span "[STREET_ADDRESS]" at bounding box center [492, 95] width 131 height 23
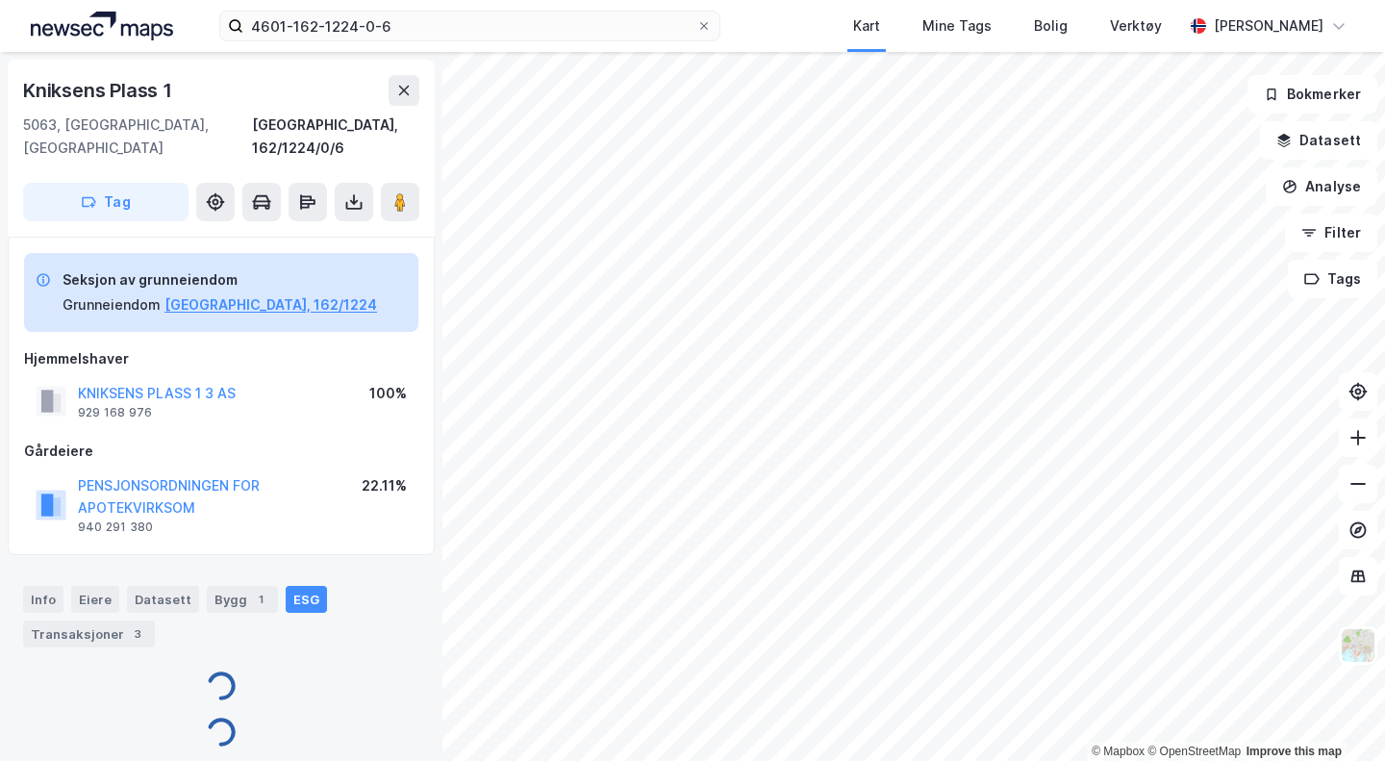
scroll to position [1, 0]
click at [346, 201] on icon at bounding box center [354, 205] width 16 height 8
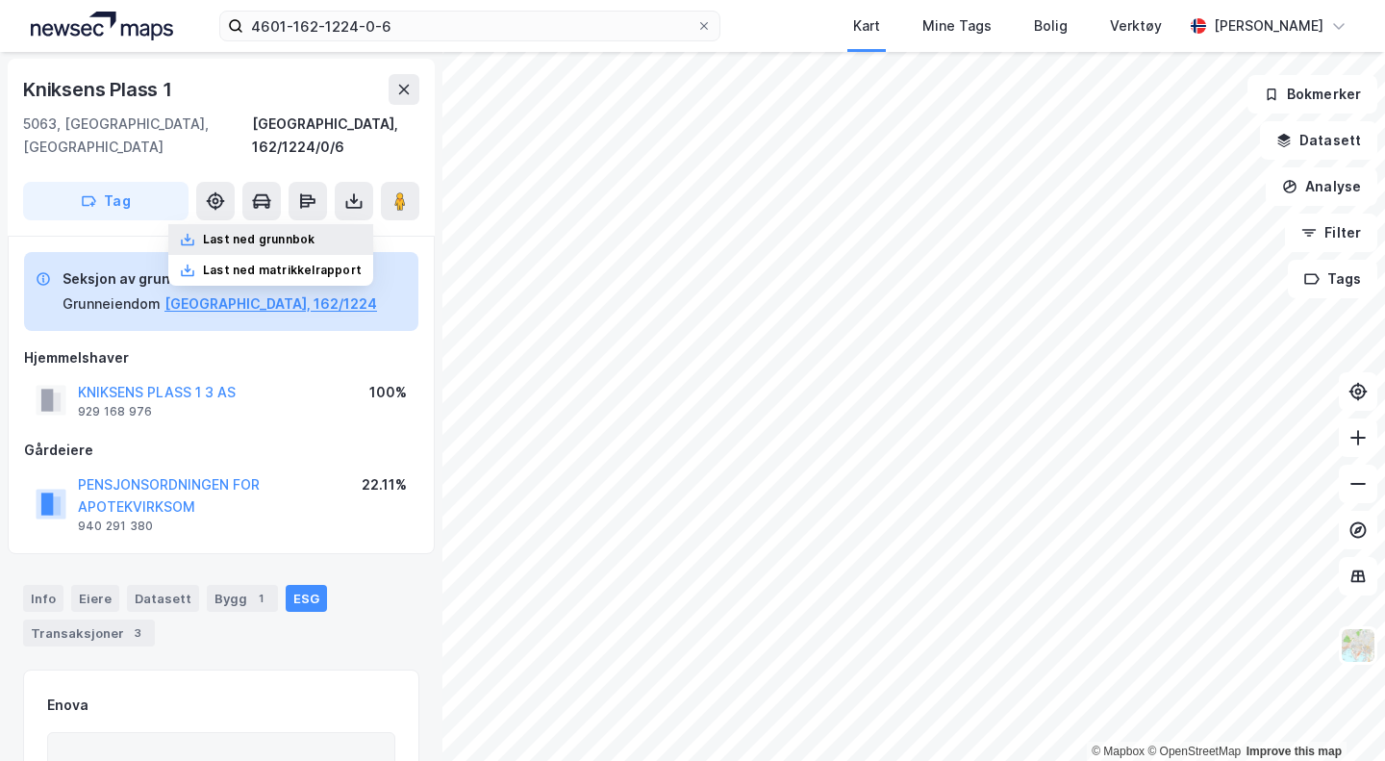
click at [298, 232] on div "Last ned grunnbok" at bounding box center [259, 239] width 112 height 15
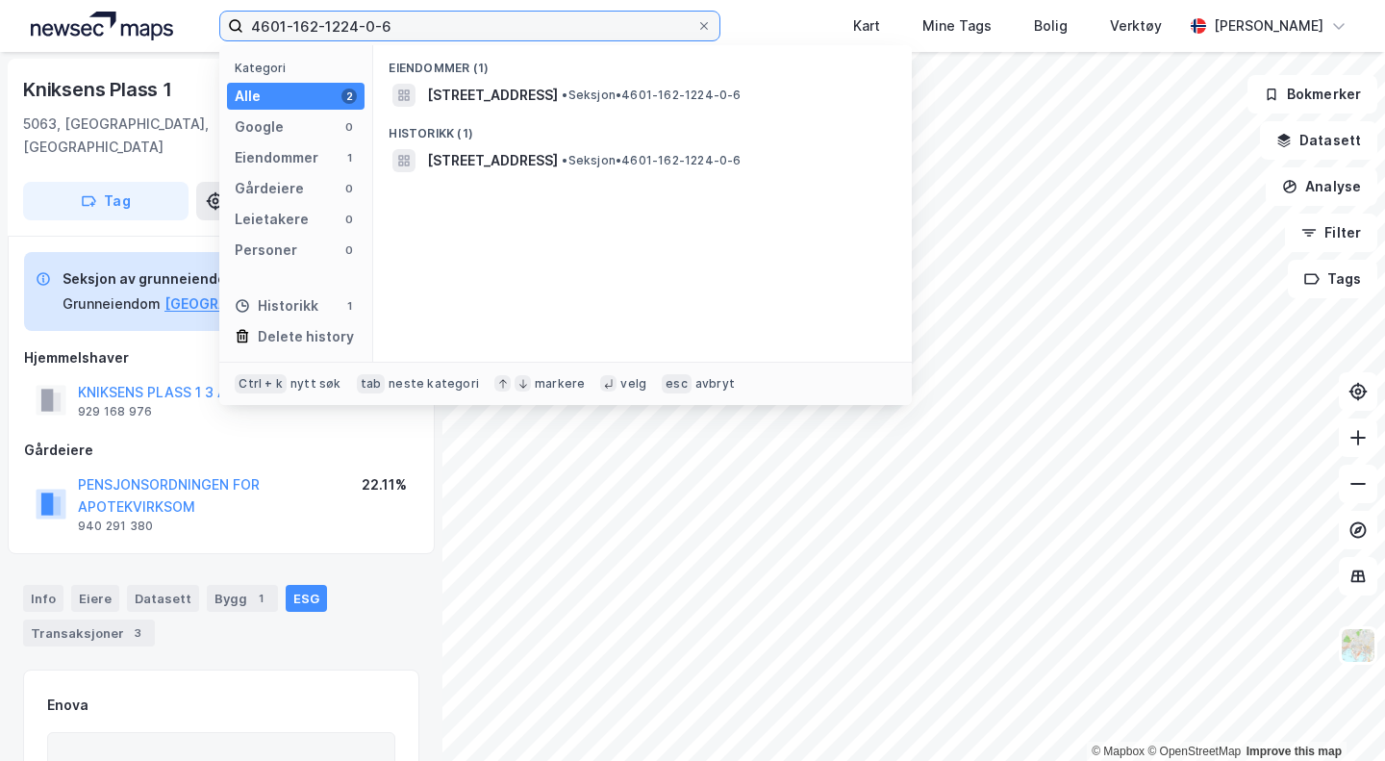
click at [427, 19] on input "4601-162-1224-0-6" at bounding box center [469, 26] width 453 height 29
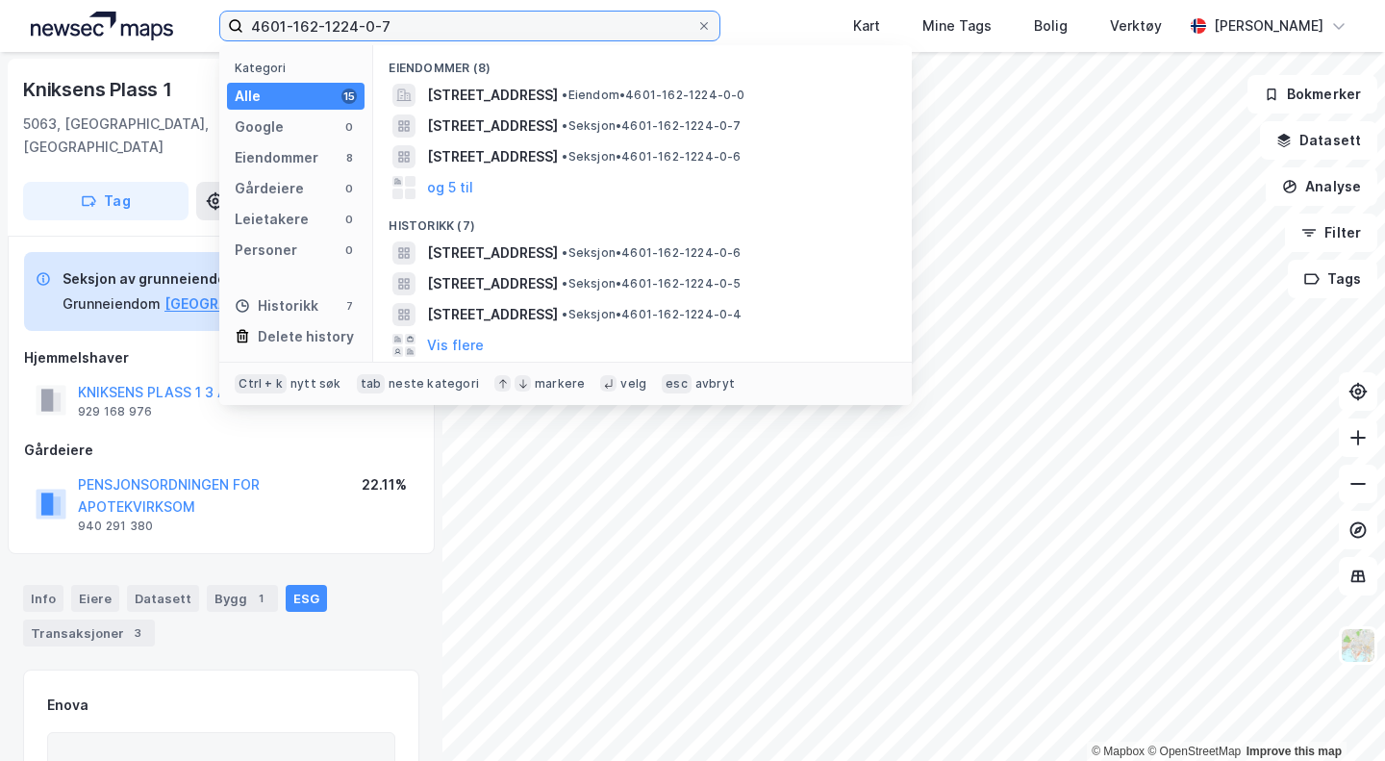
type input "4601-162-1224-0-7"
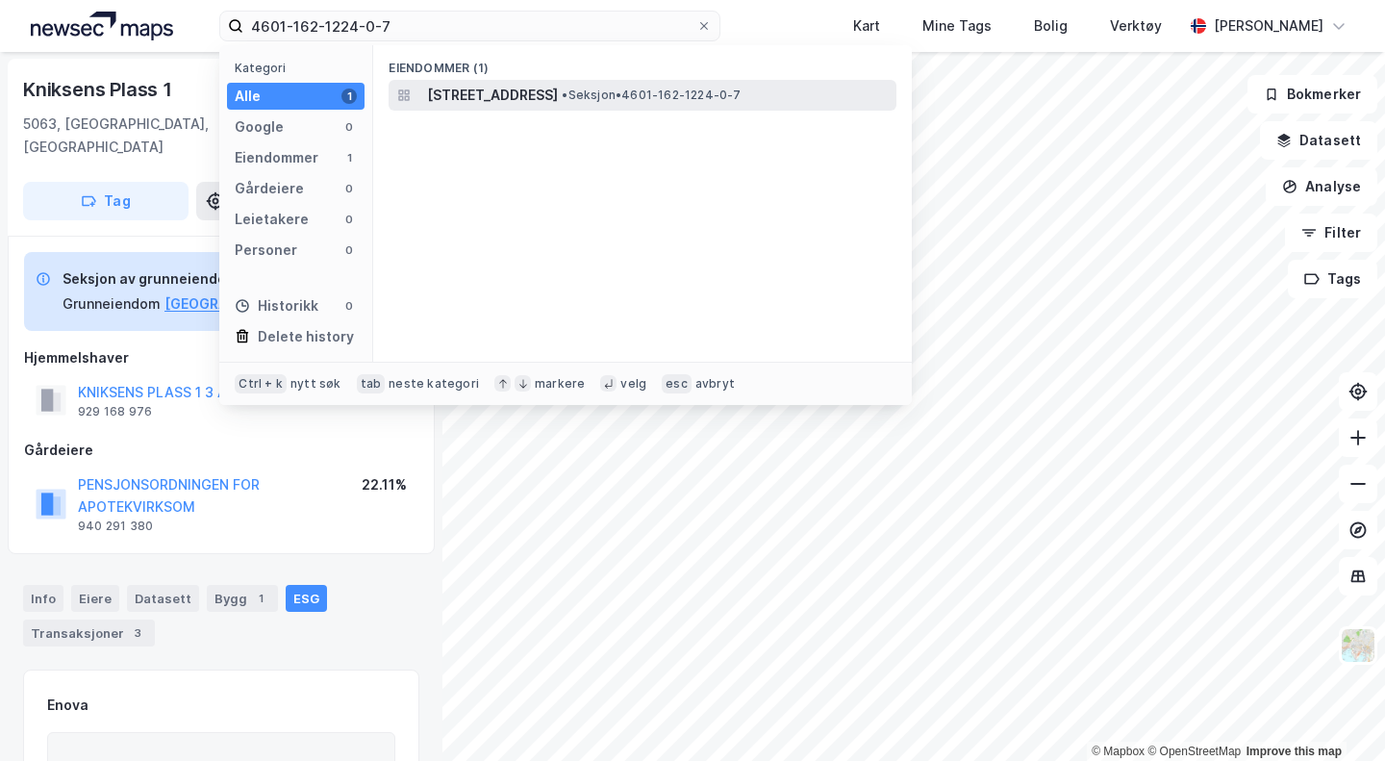
click at [460, 98] on span "[STREET_ADDRESS]" at bounding box center [492, 95] width 131 height 23
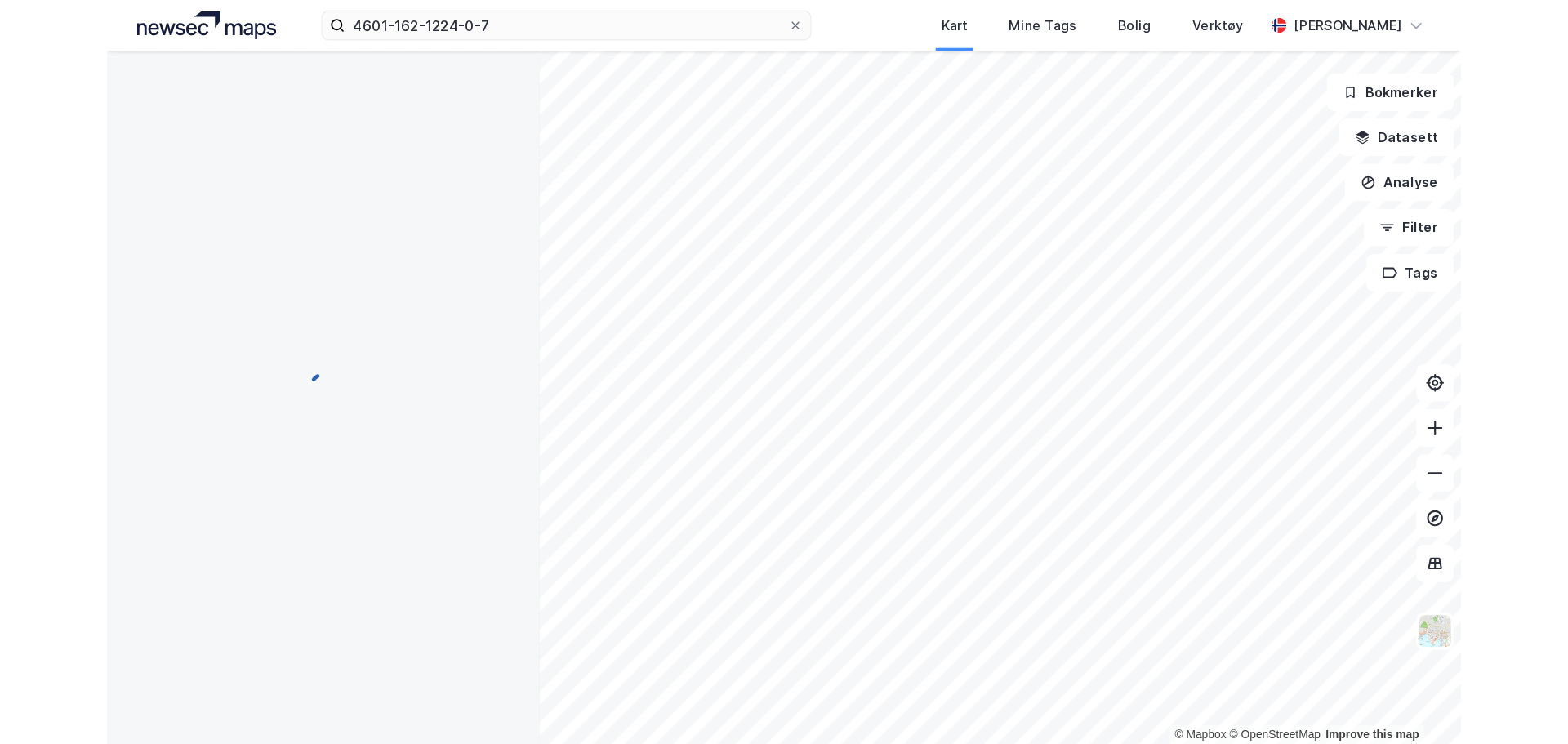
scroll to position [1, 0]
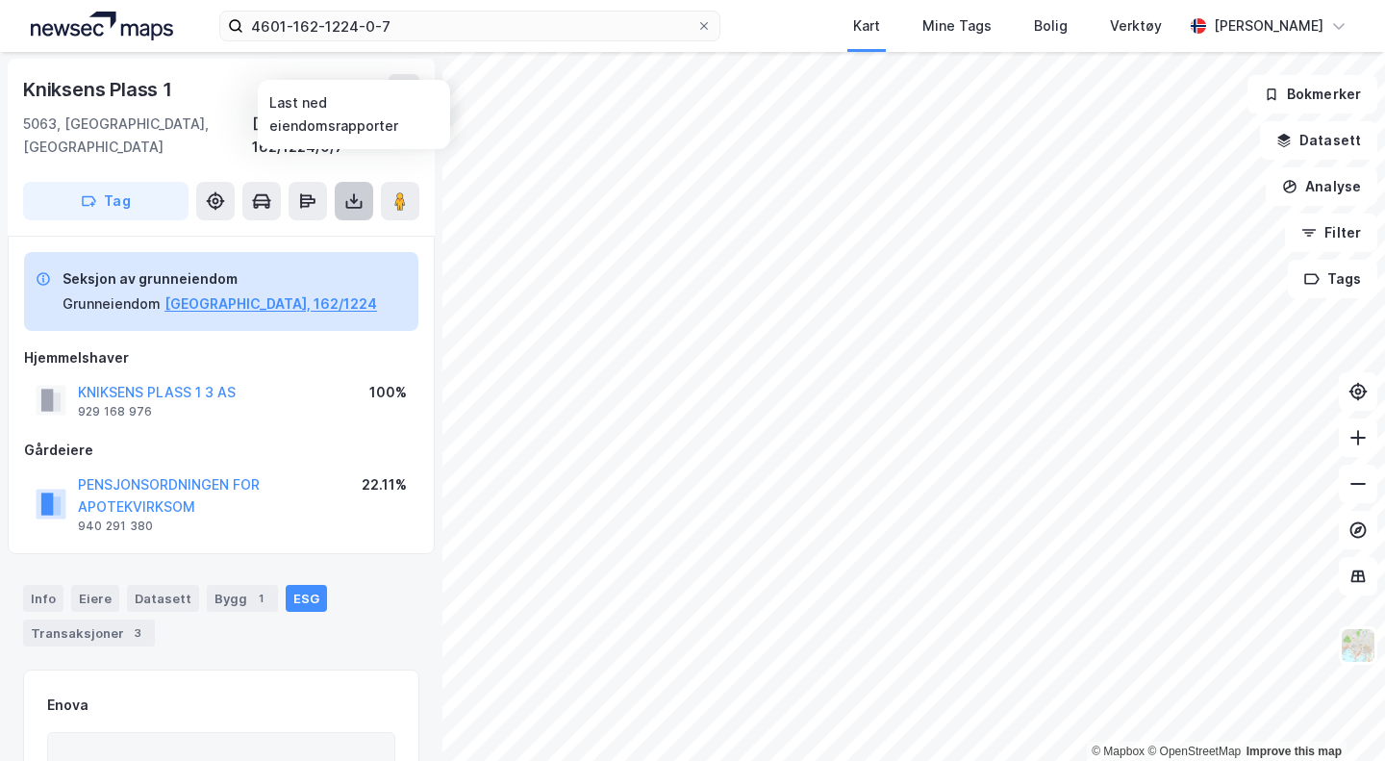
click at [348, 191] on icon at bounding box center [353, 200] width 19 height 19
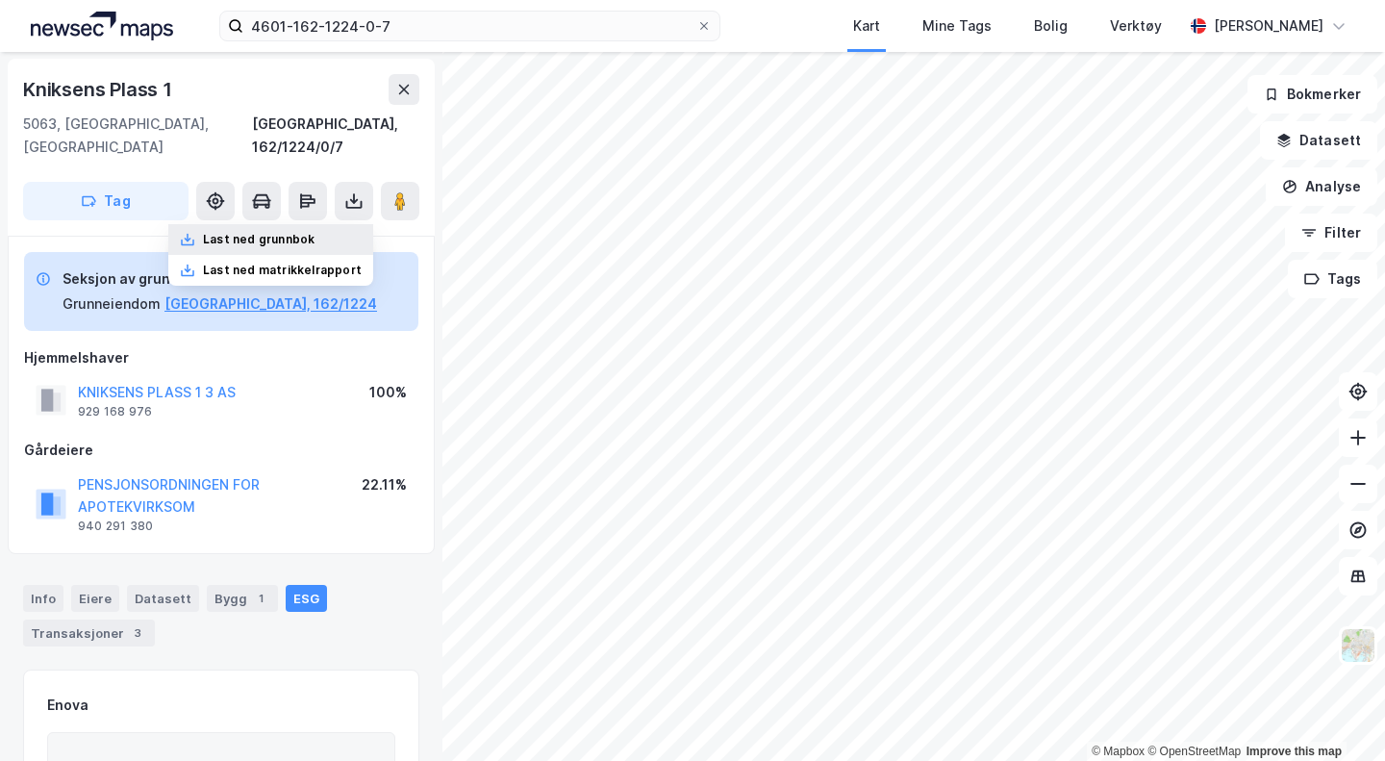
click at [297, 232] on div "Last ned grunnbok" at bounding box center [259, 239] width 112 height 15
